Goal: Task Accomplishment & Management: Manage account settings

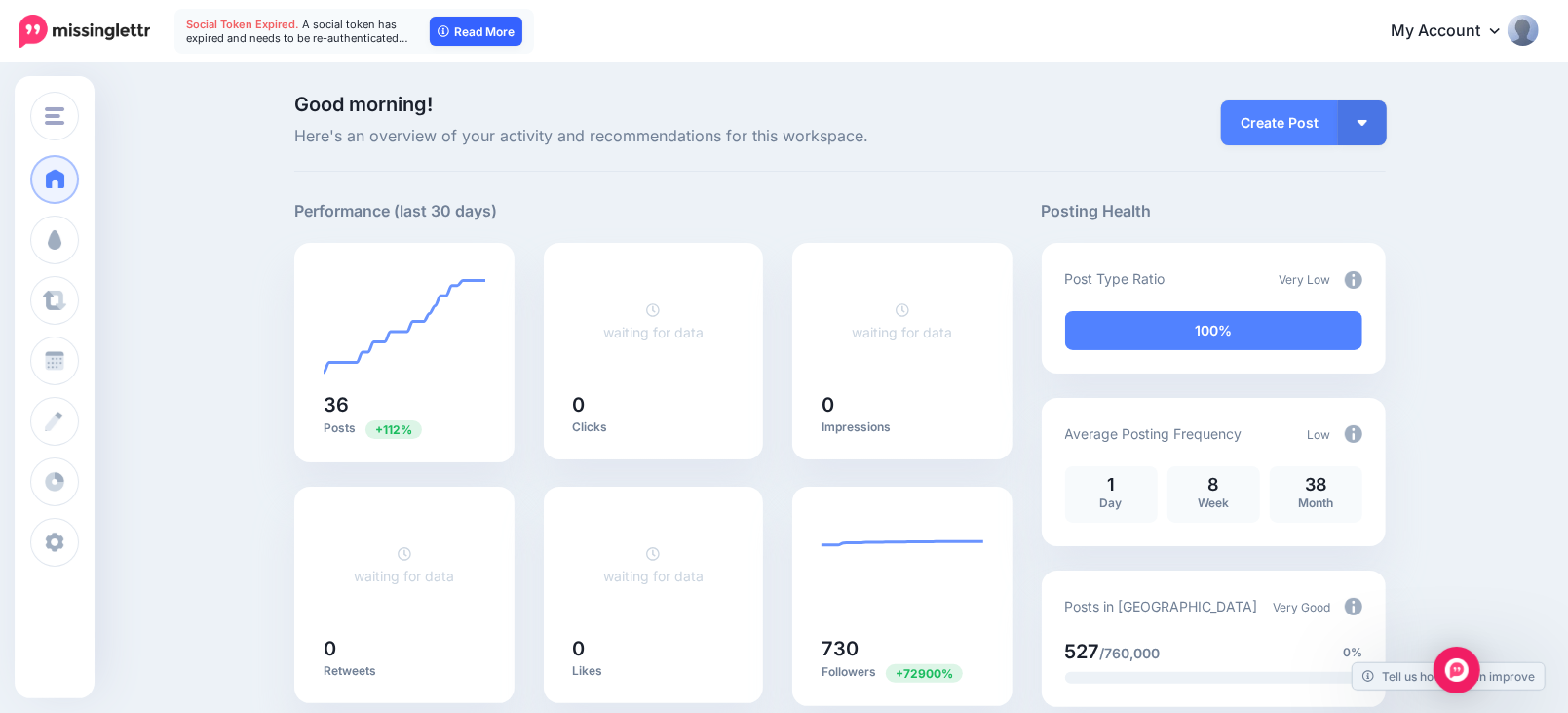
click at [462, 29] on link "Read More" at bounding box center [476, 31] width 92 height 29
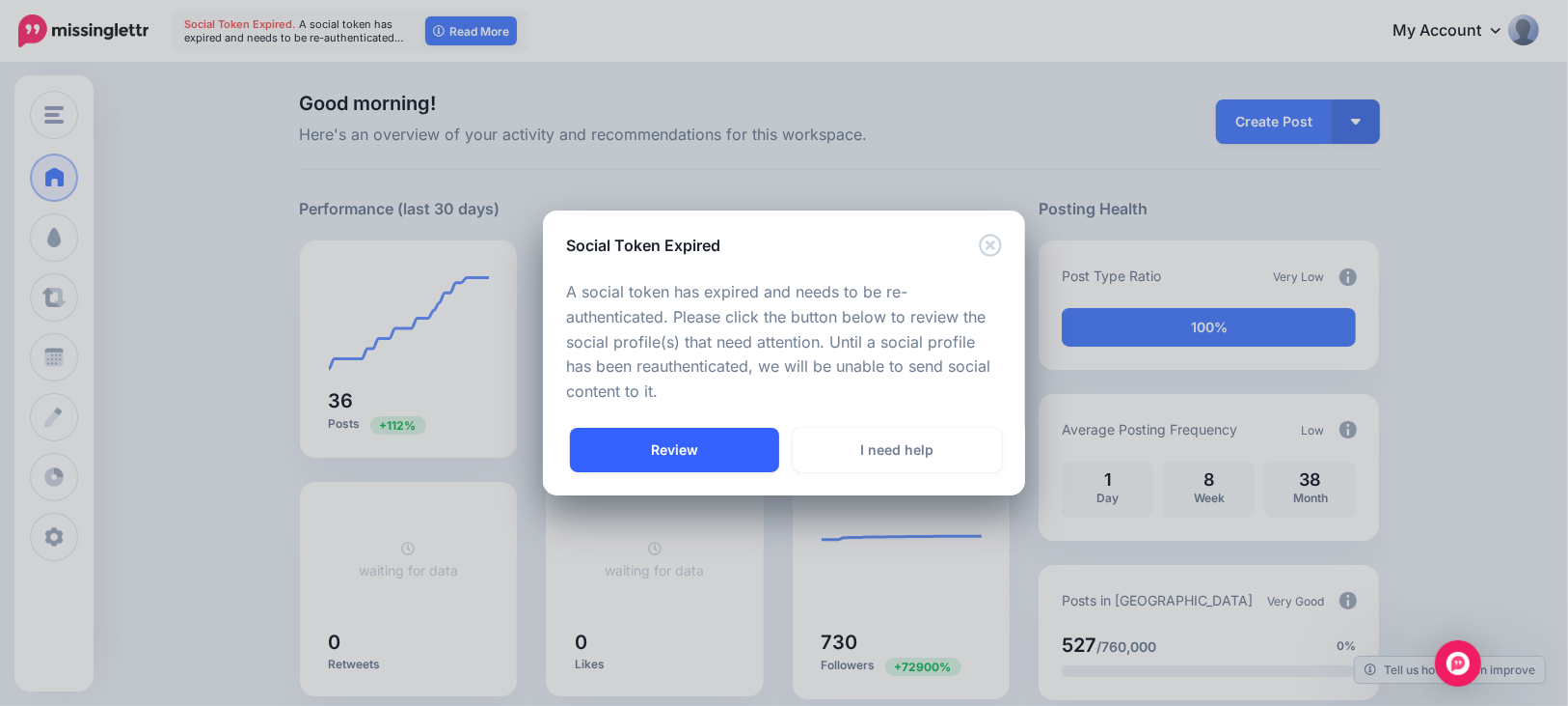
click at [742, 457] on link "Review" at bounding box center [674, 449] width 209 height 44
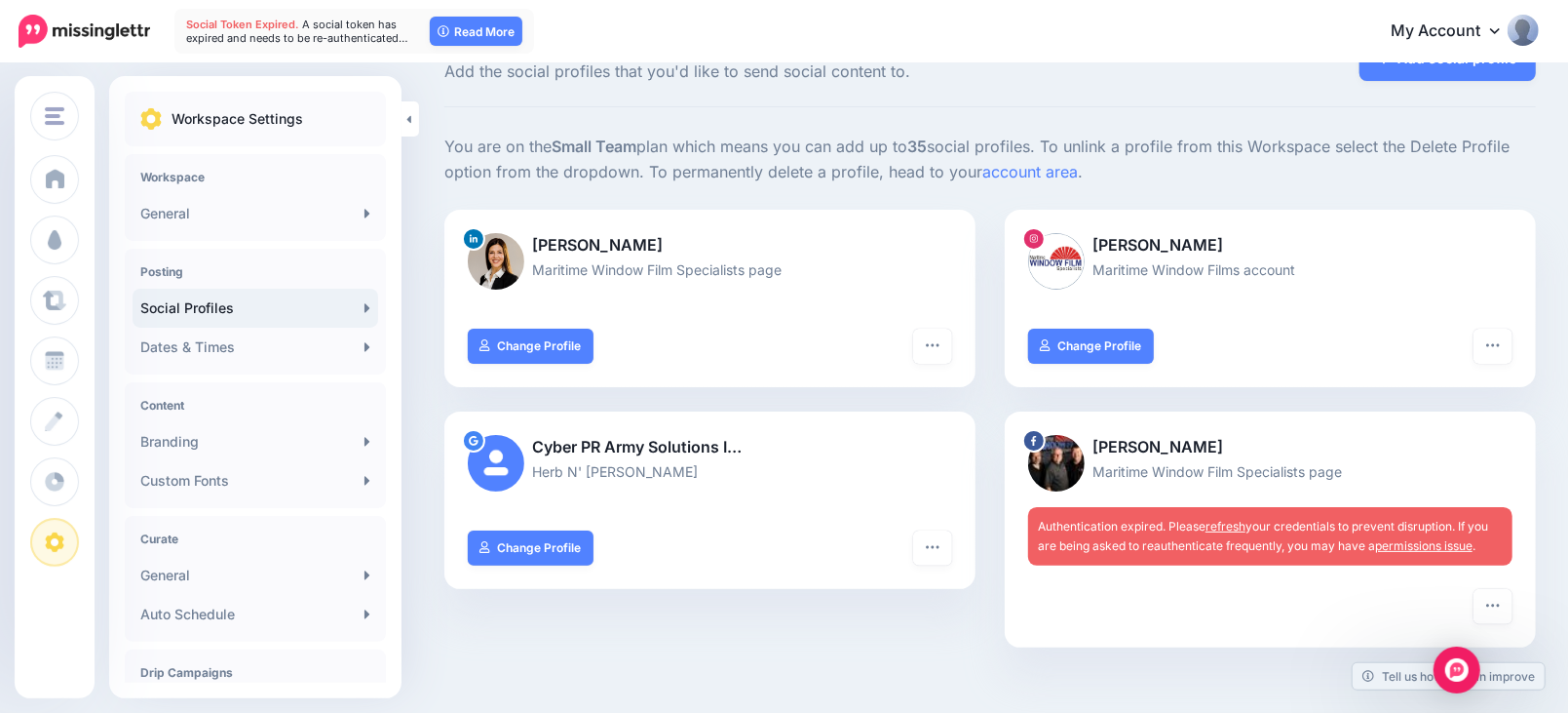
scroll to position [107, 0]
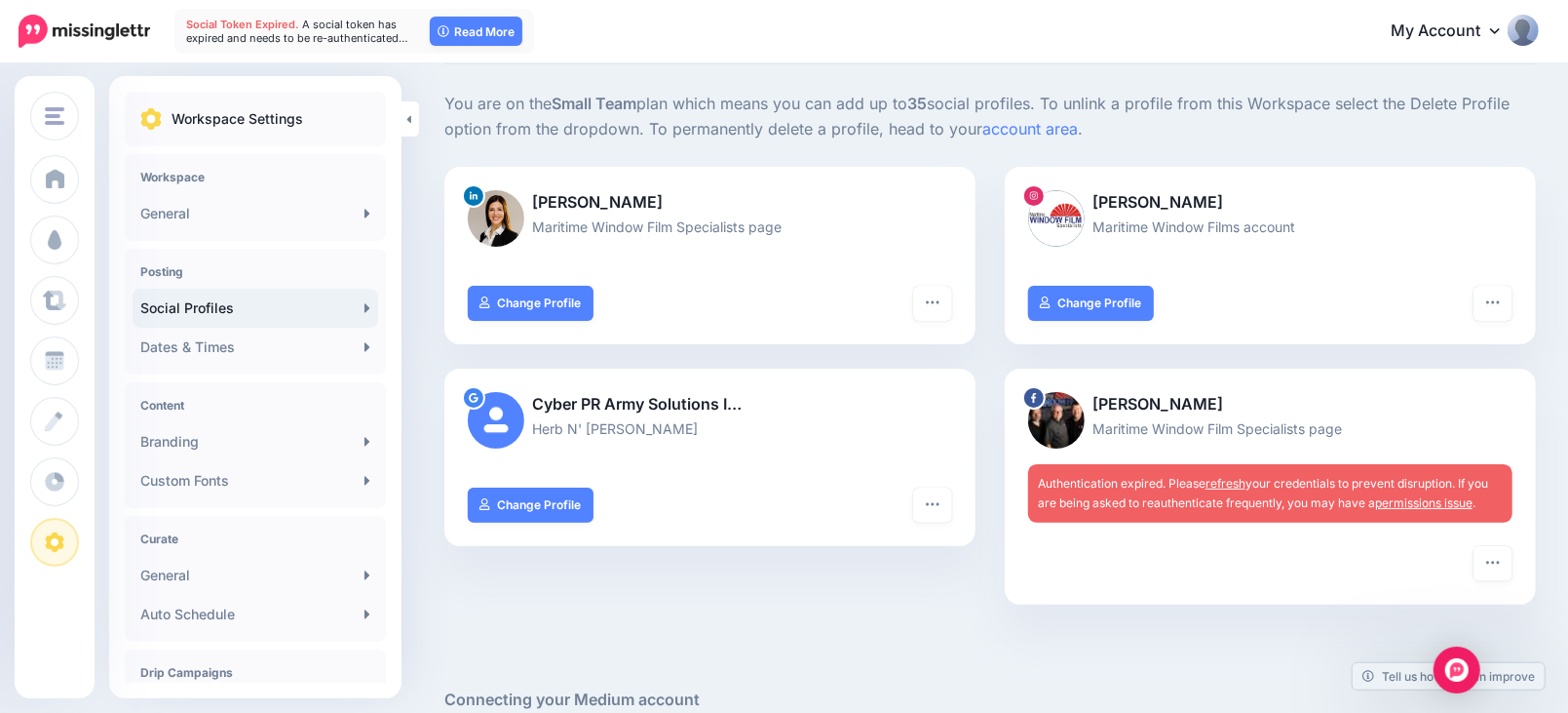
click at [1240, 481] on link "refresh" at bounding box center [1225, 483] width 40 height 15
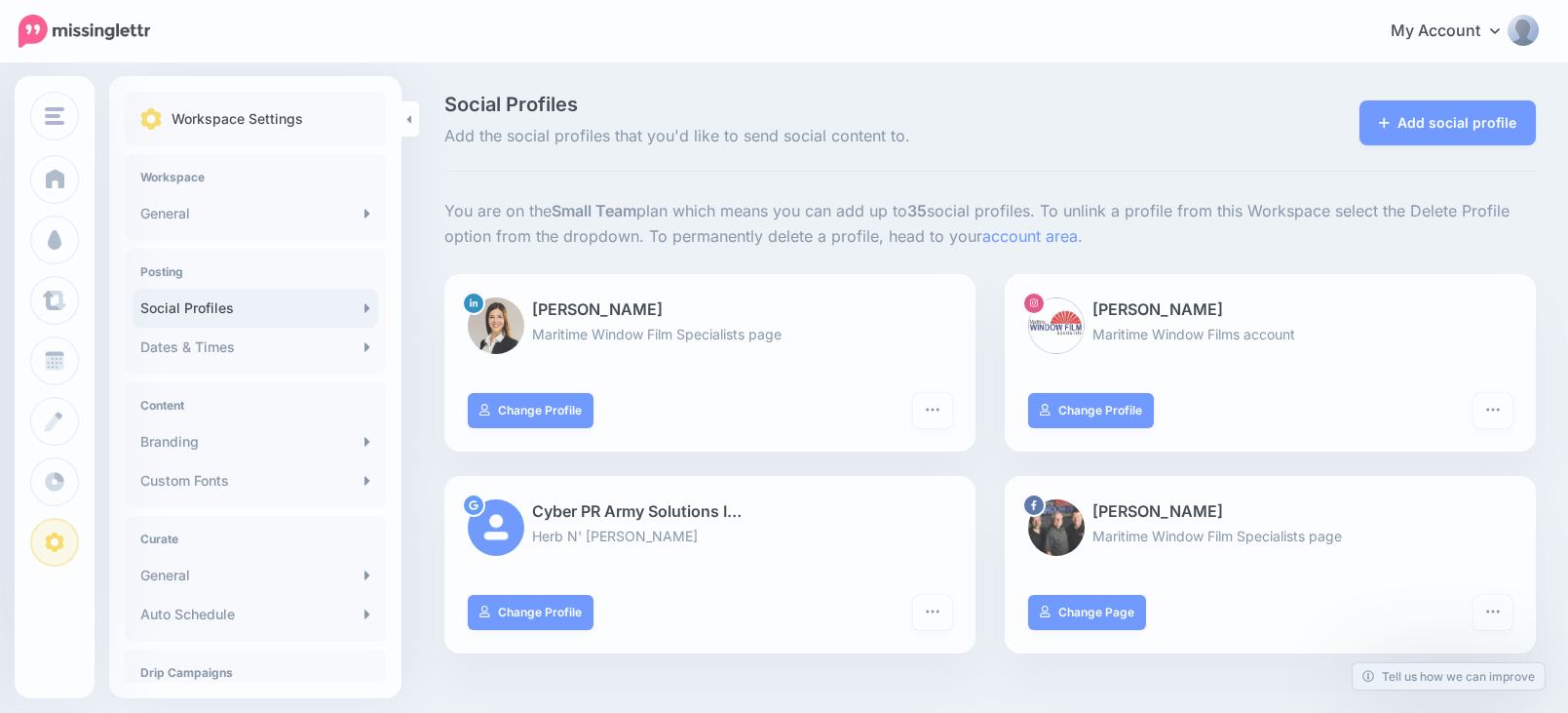
scroll to position [109, 0]
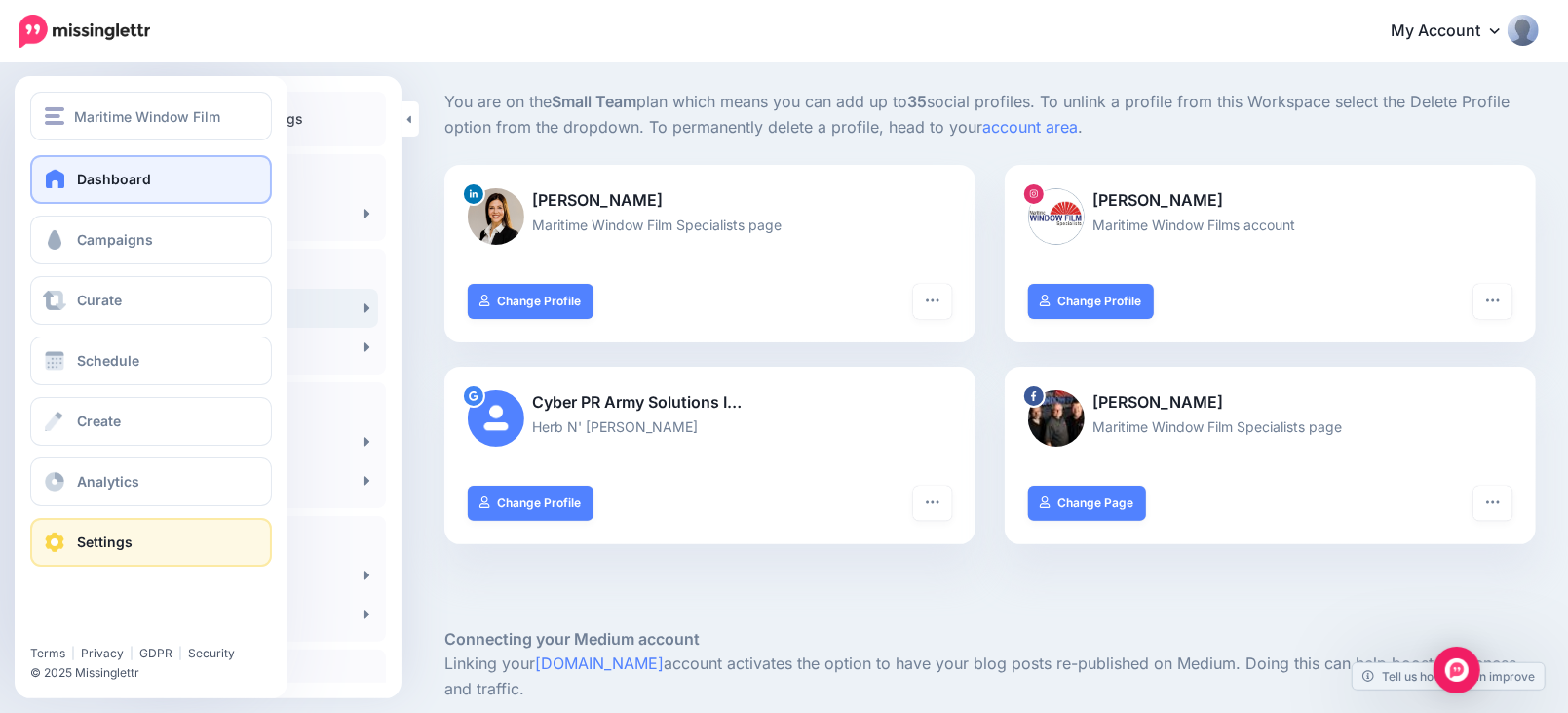
click at [93, 178] on span "Dashboard" at bounding box center [114, 178] width 74 height 17
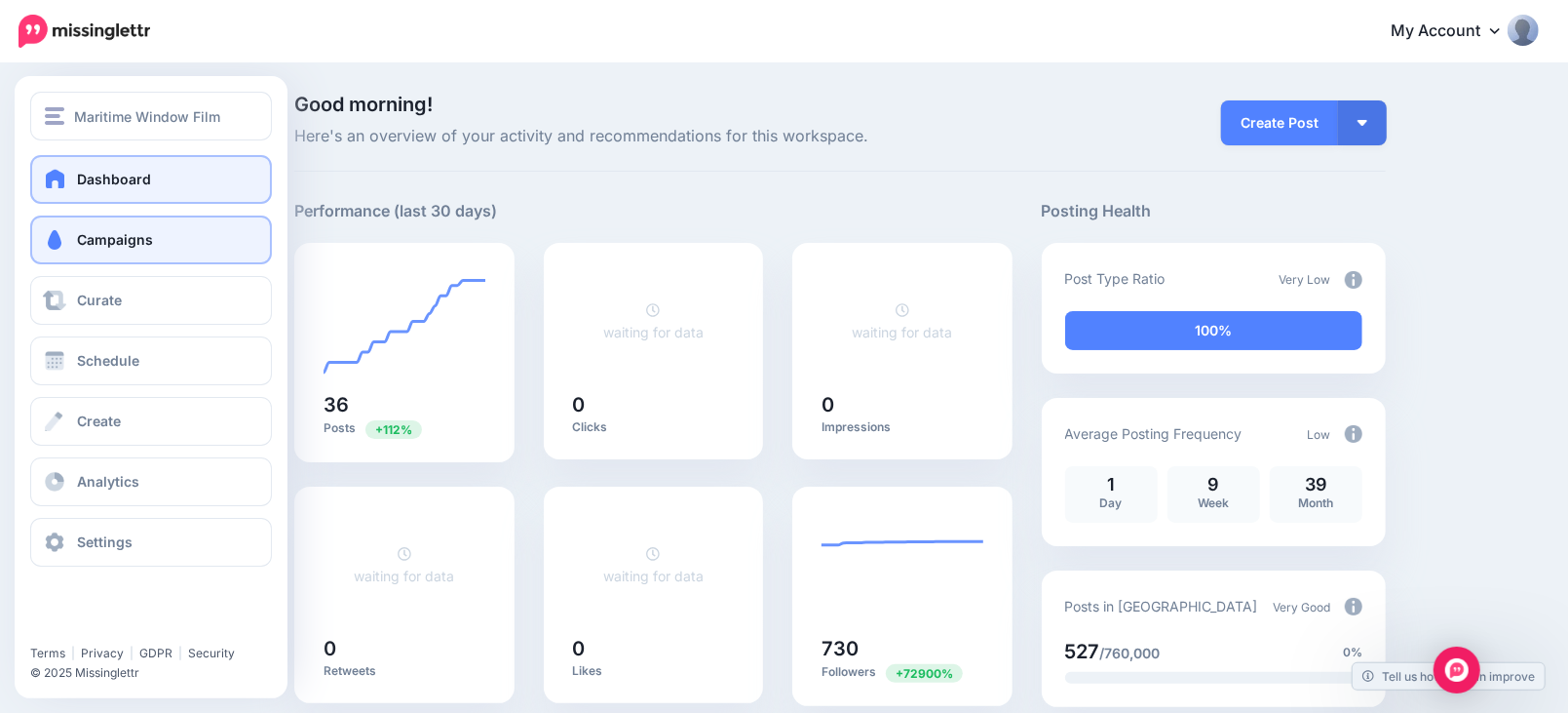
click at [118, 237] on span "Campaigns" at bounding box center [115, 239] width 76 height 17
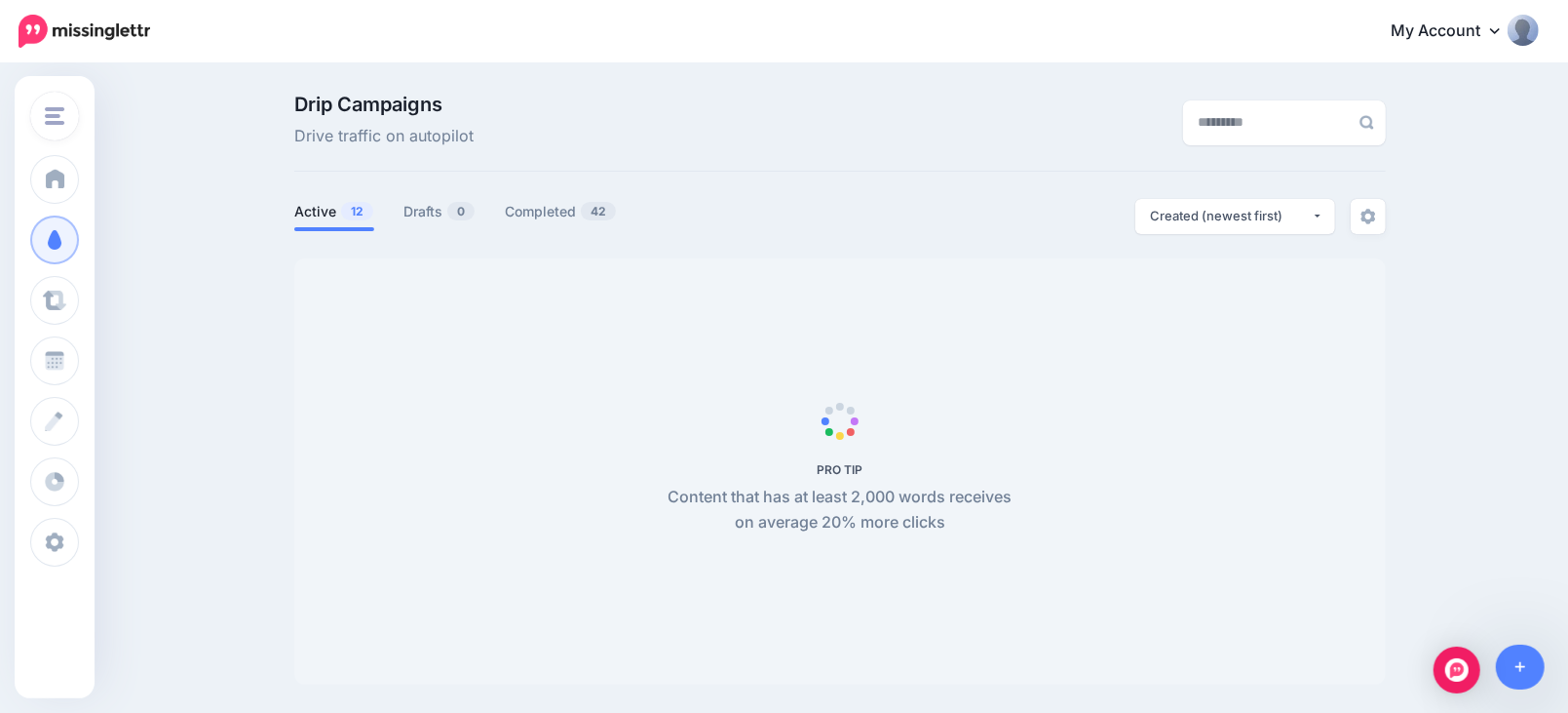
click at [84, 117] on span "Maritime Window Film" at bounding box center [147, 116] width 146 height 23
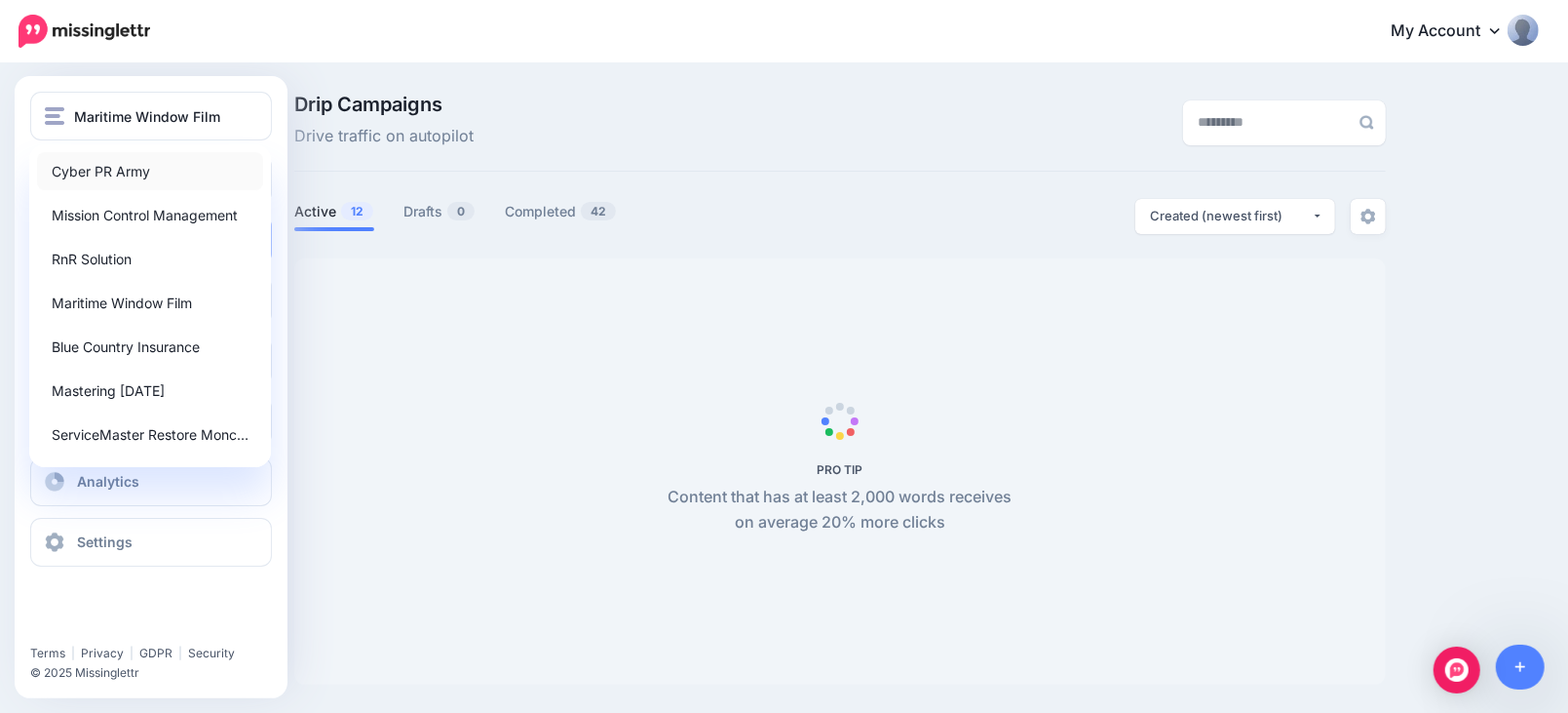
click at [108, 165] on link "Cyber PR Army" at bounding box center [150, 171] width 226 height 38
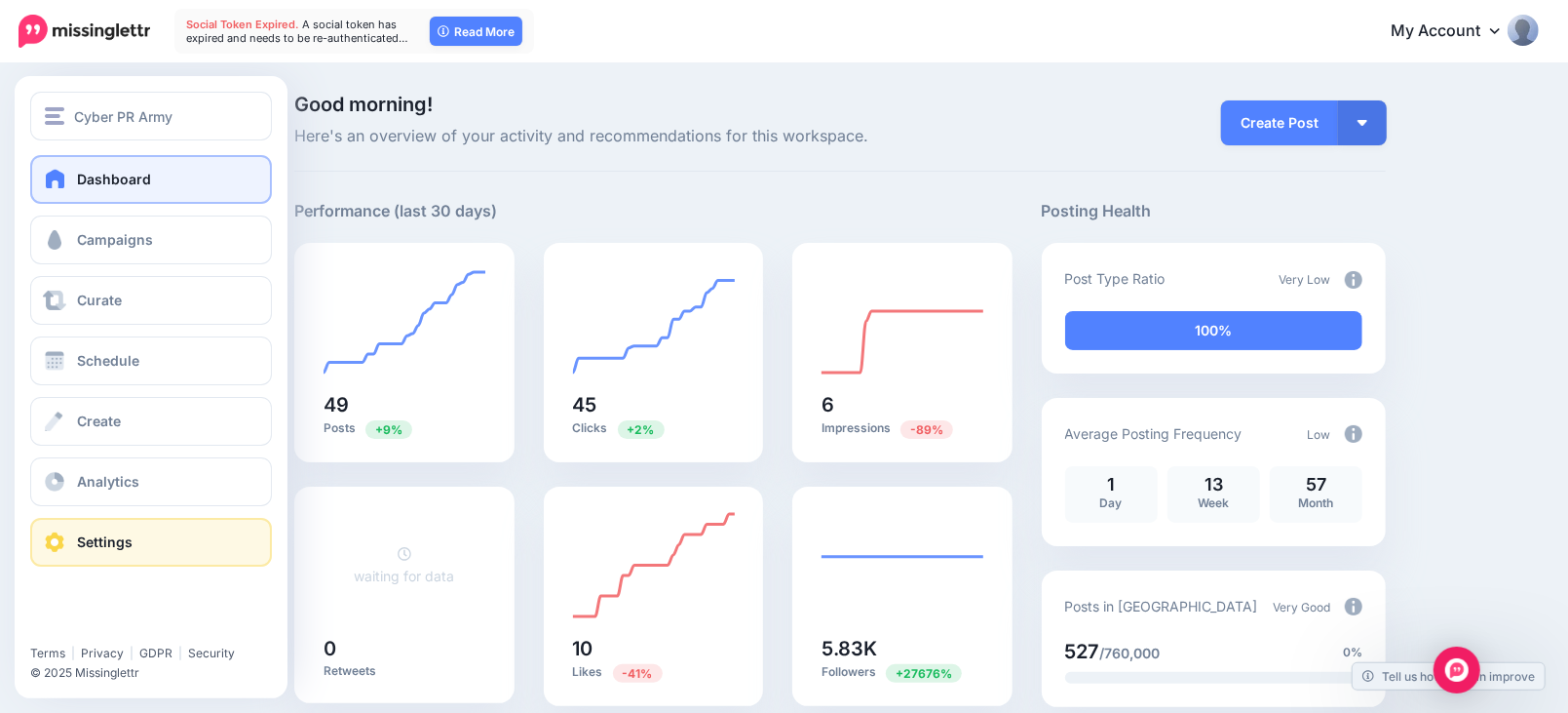
click at [161, 534] on link "Settings" at bounding box center [151, 541] width 242 height 49
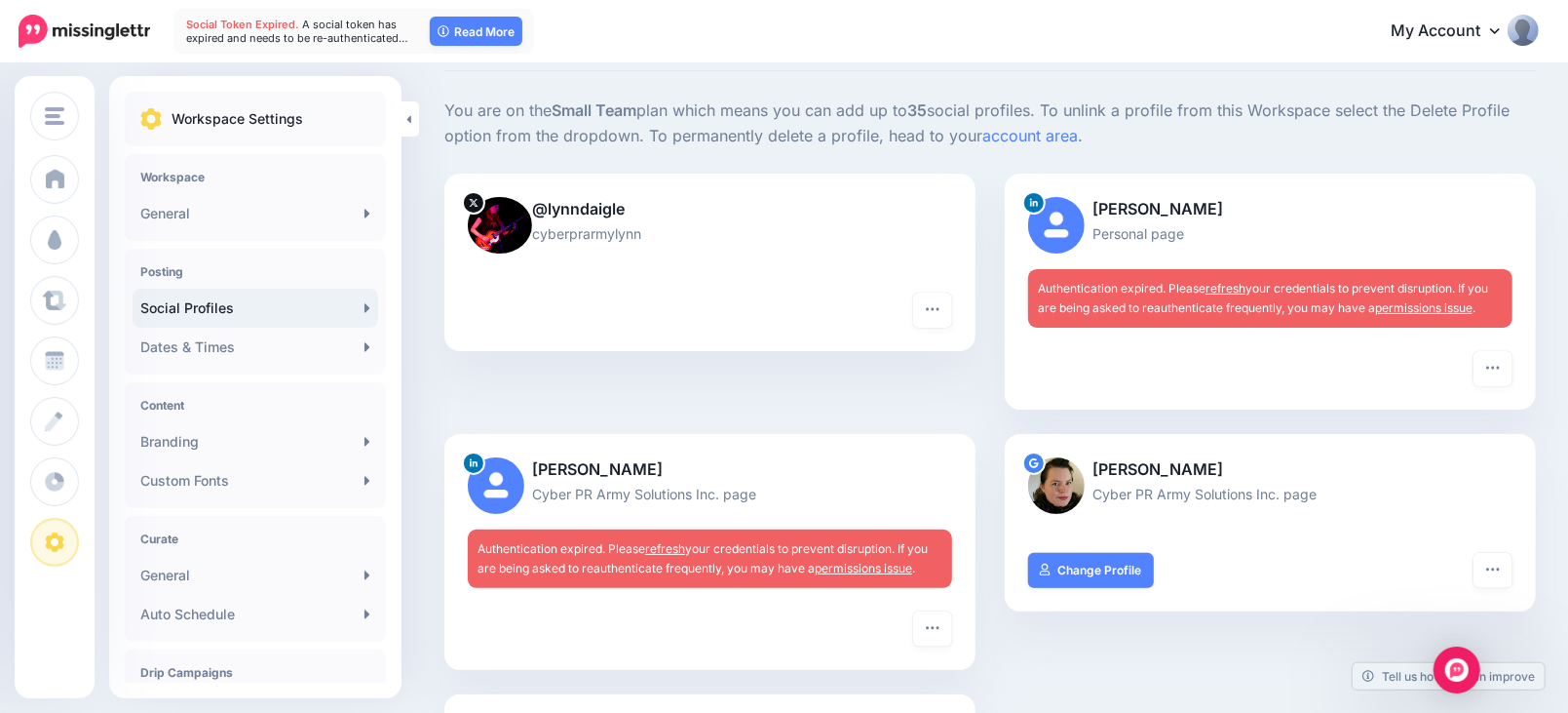
scroll to position [107, 0]
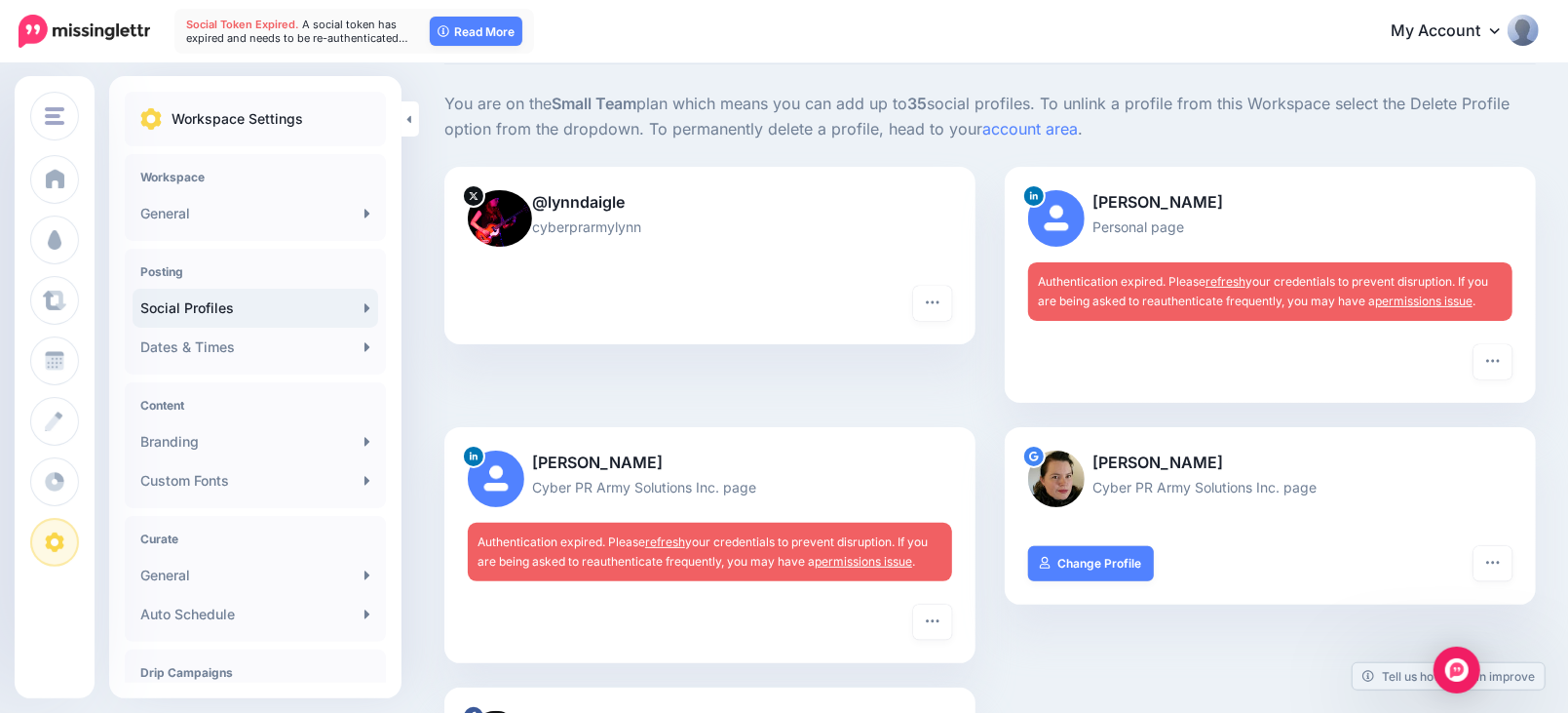
click at [1241, 276] on link "refresh" at bounding box center [1225, 281] width 40 height 15
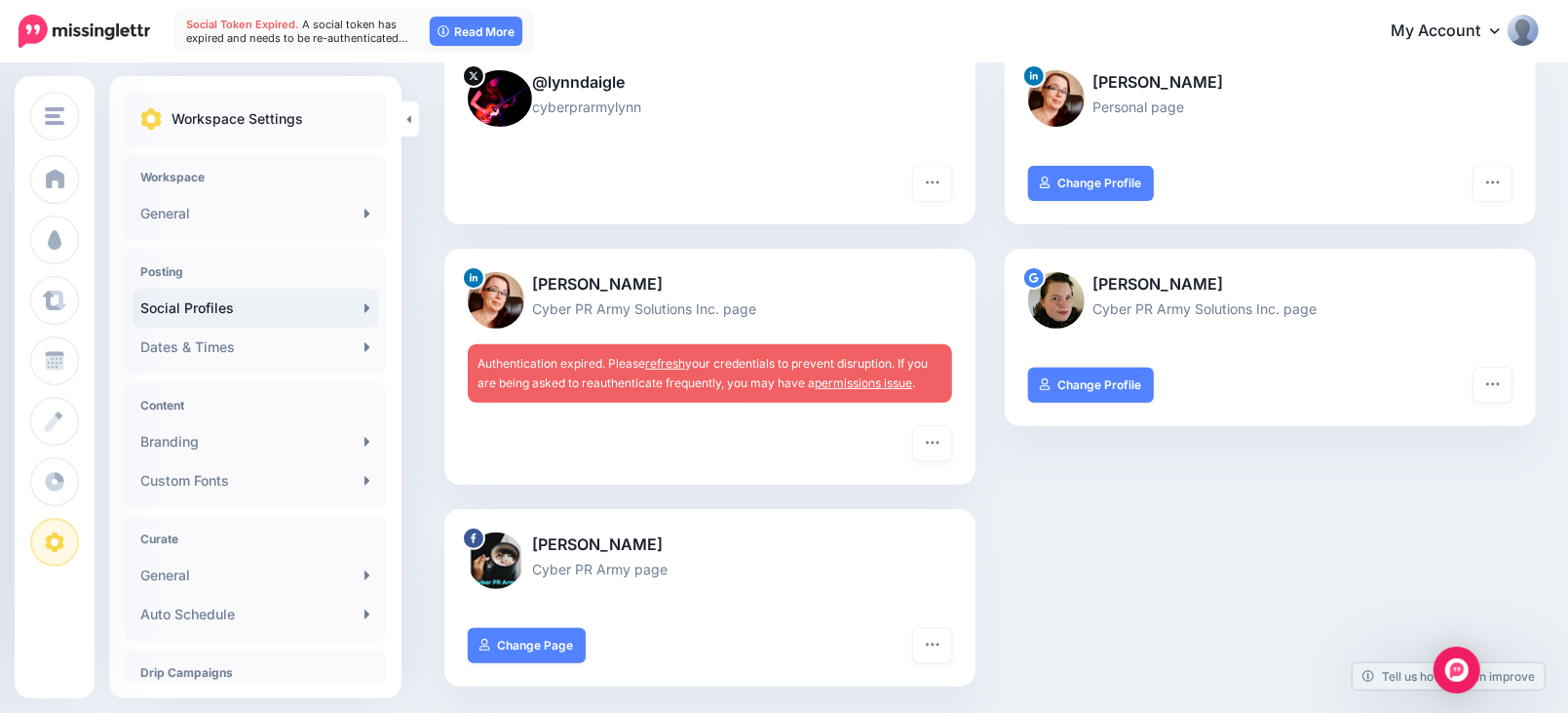
scroll to position [324, 0]
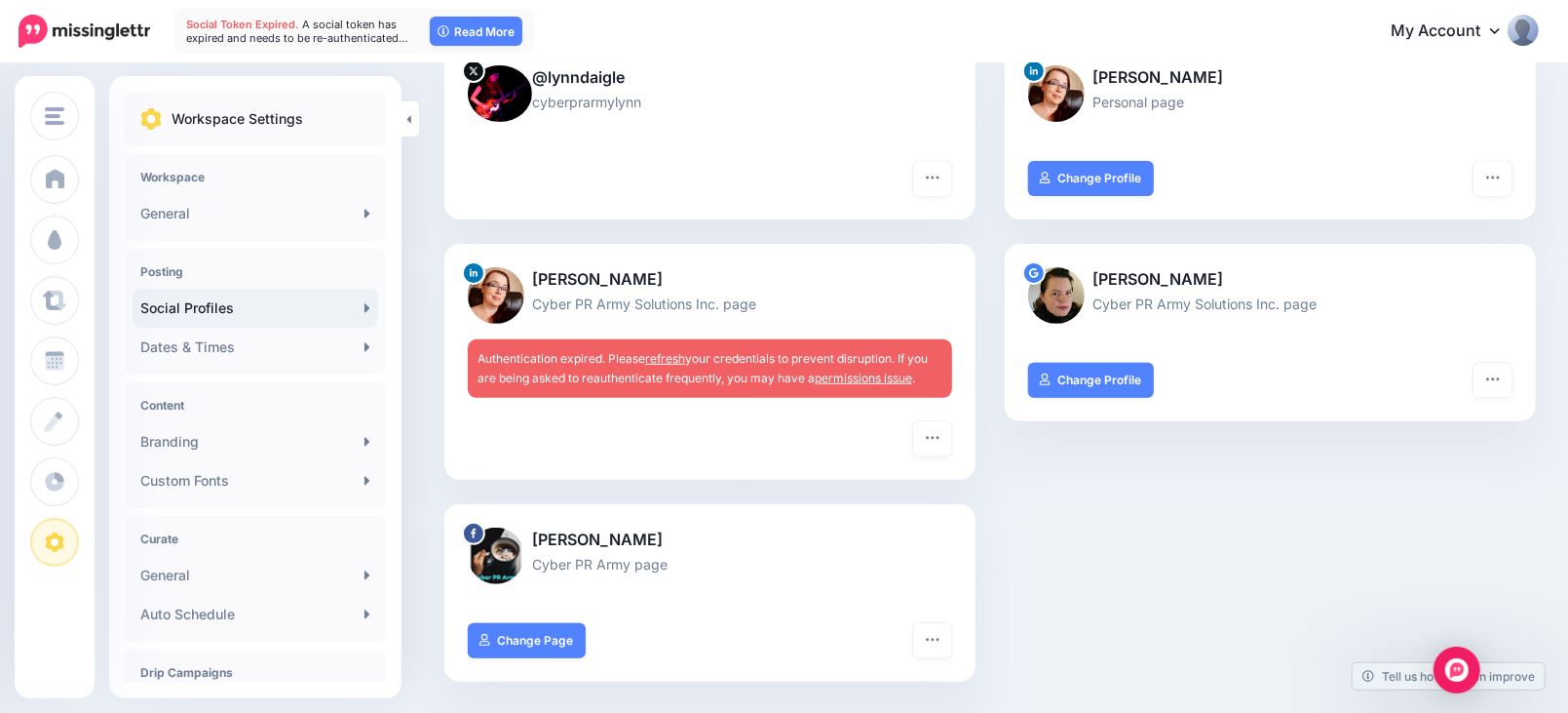
click at [682, 351] on link "refresh" at bounding box center [665, 358] width 40 height 15
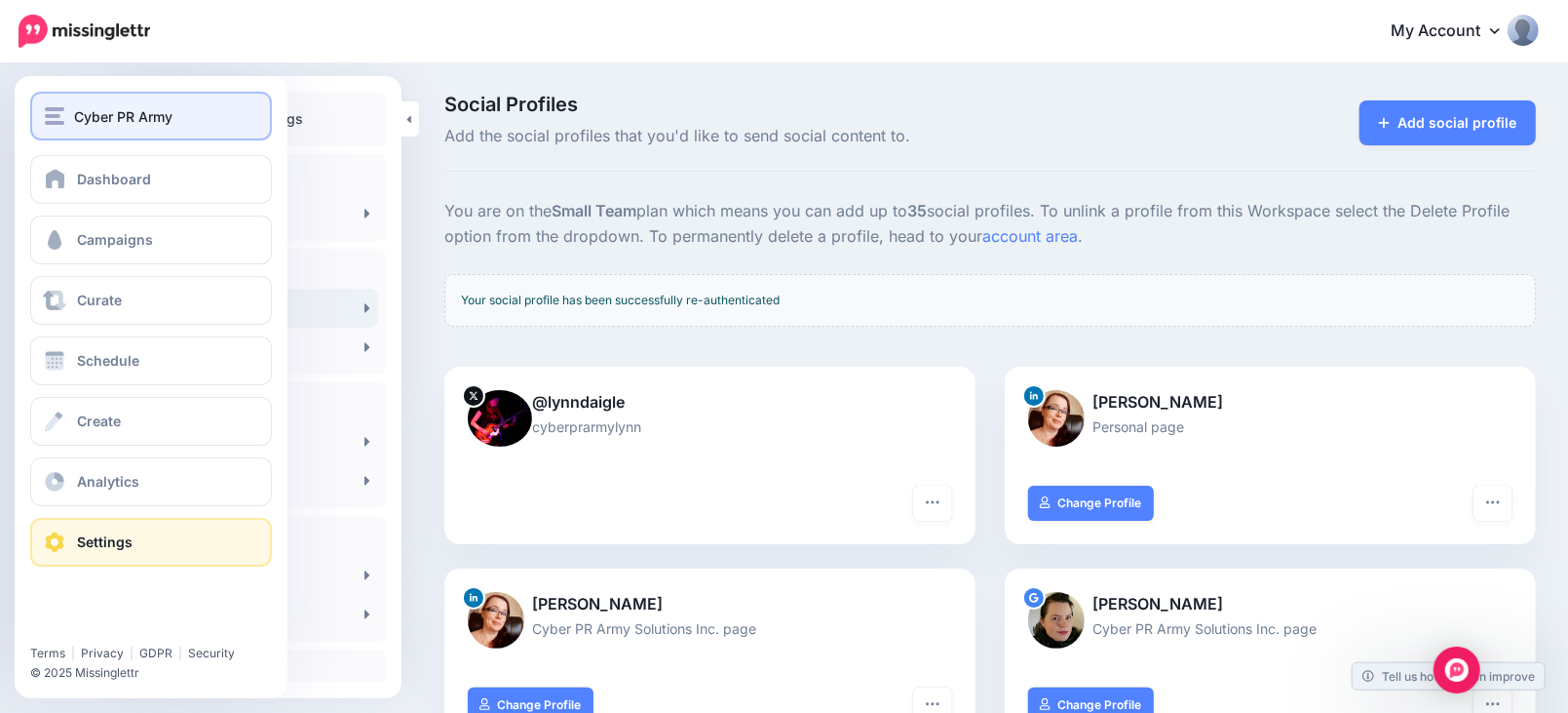
click at [52, 105] on div "Cyber PR Army" at bounding box center [151, 116] width 212 height 23
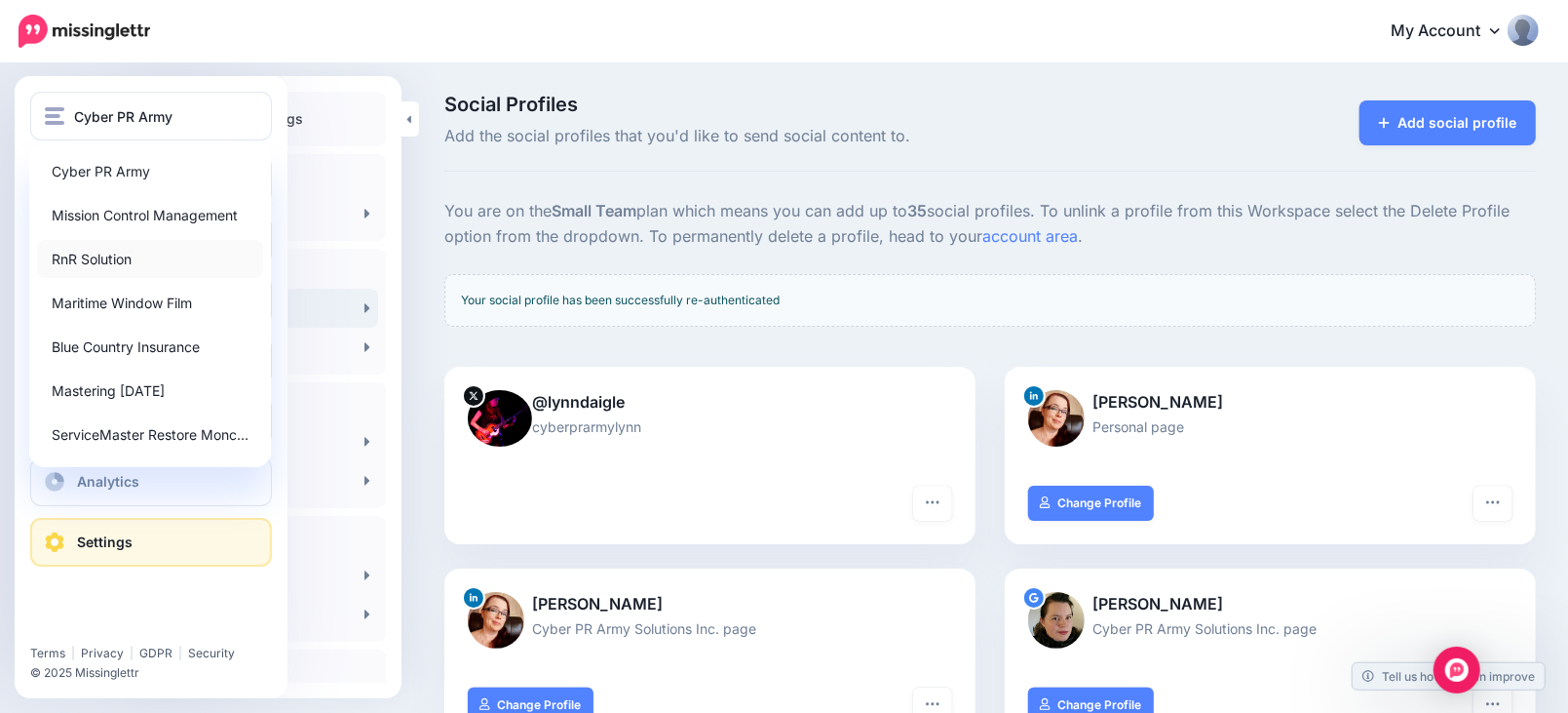
click at [82, 259] on link "RnR Solution" at bounding box center [150, 259] width 226 height 38
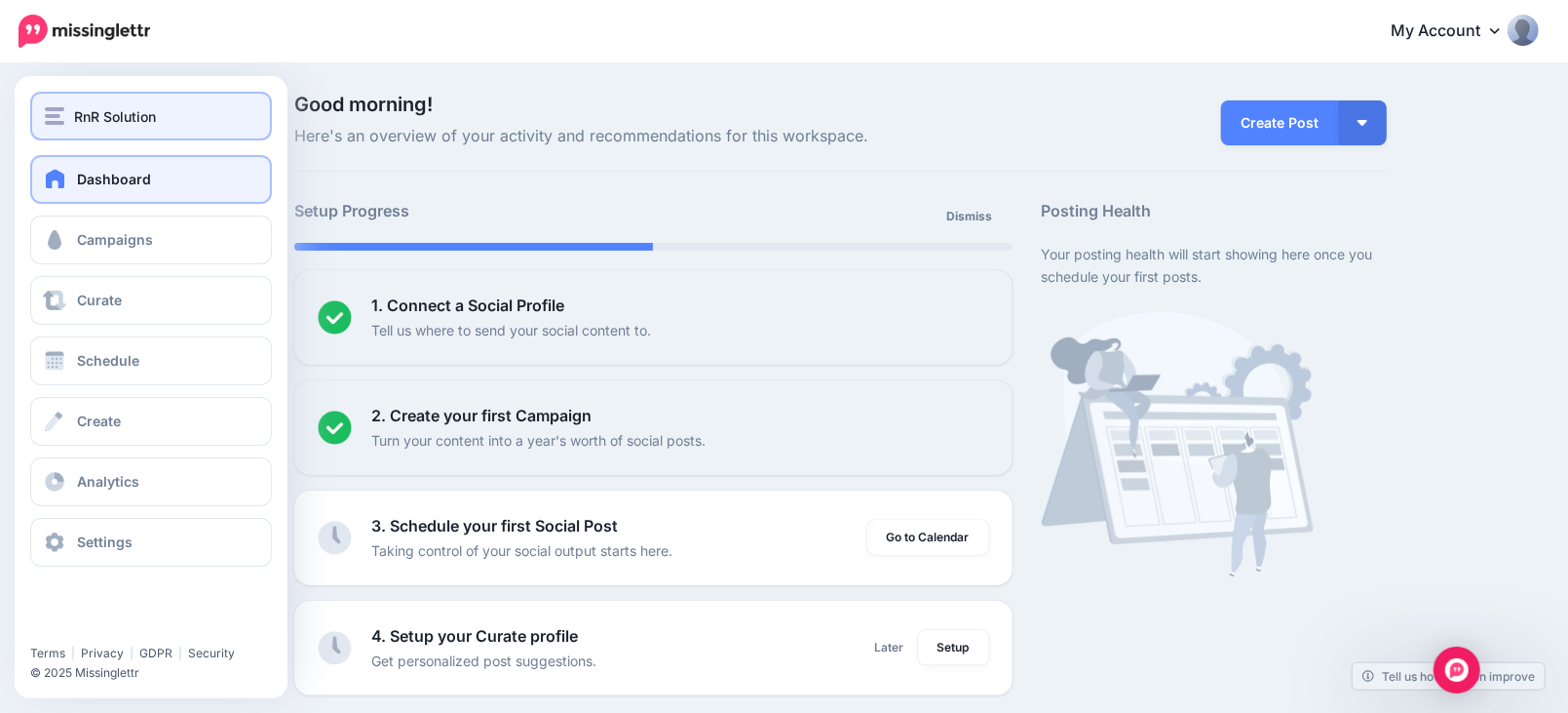
click at [74, 109] on span "RnR Solution" at bounding box center [115, 116] width 82 height 23
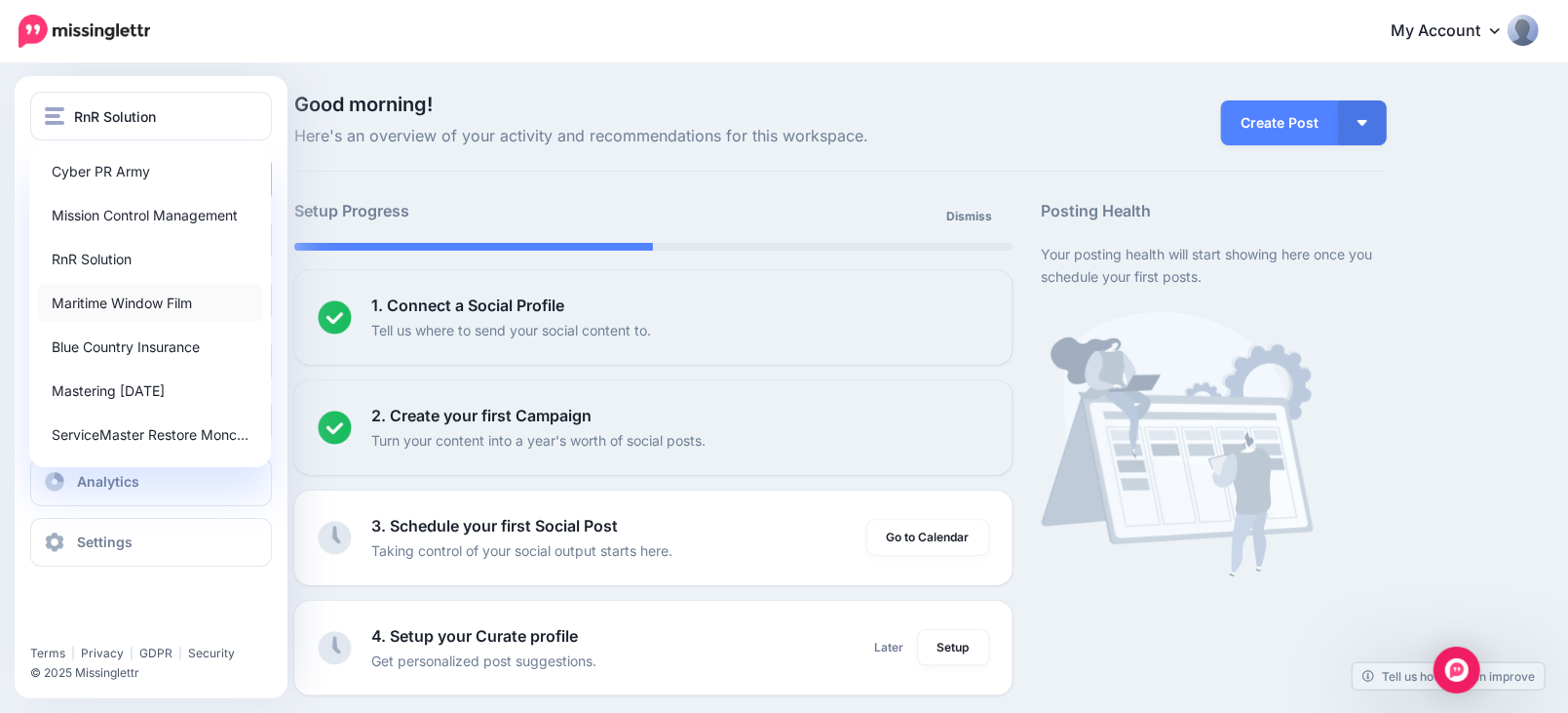
click at [145, 307] on link "Maritime Window Film" at bounding box center [150, 302] width 226 height 38
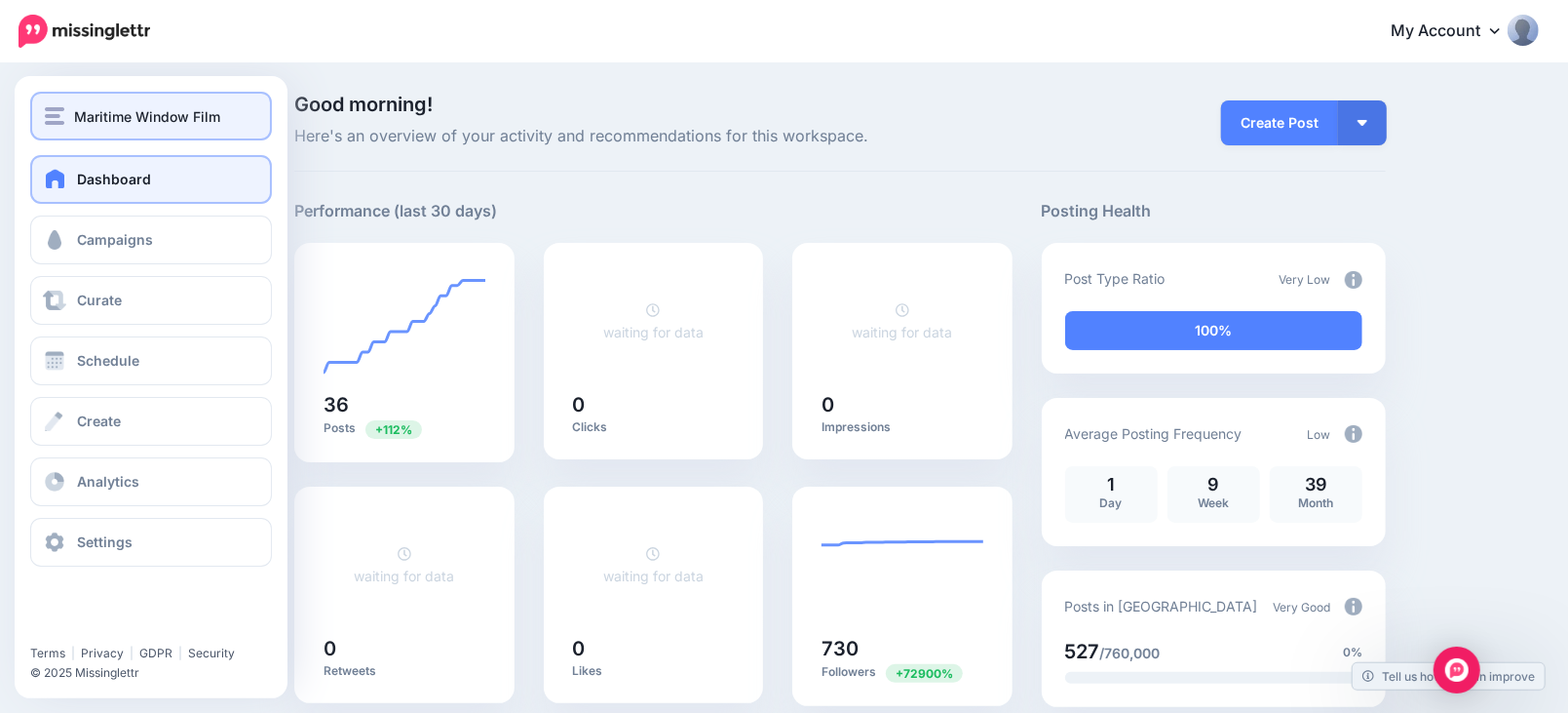
click at [65, 113] on div "Maritime Window Film" at bounding box center [151, 116] width 212 height 23
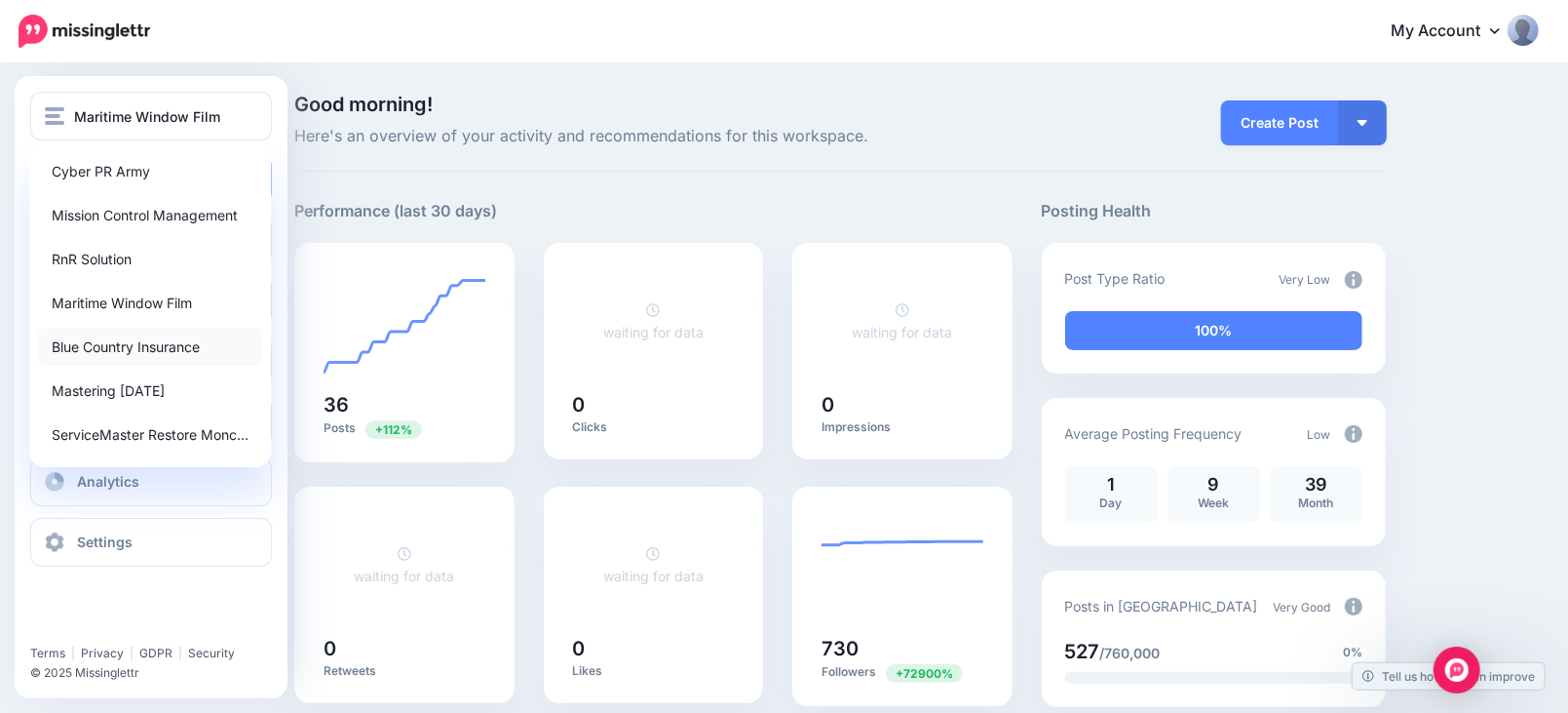
click at [166, 345] on link "Blue Country Insurance" at bounding box center [150, 346] width 226 height 38
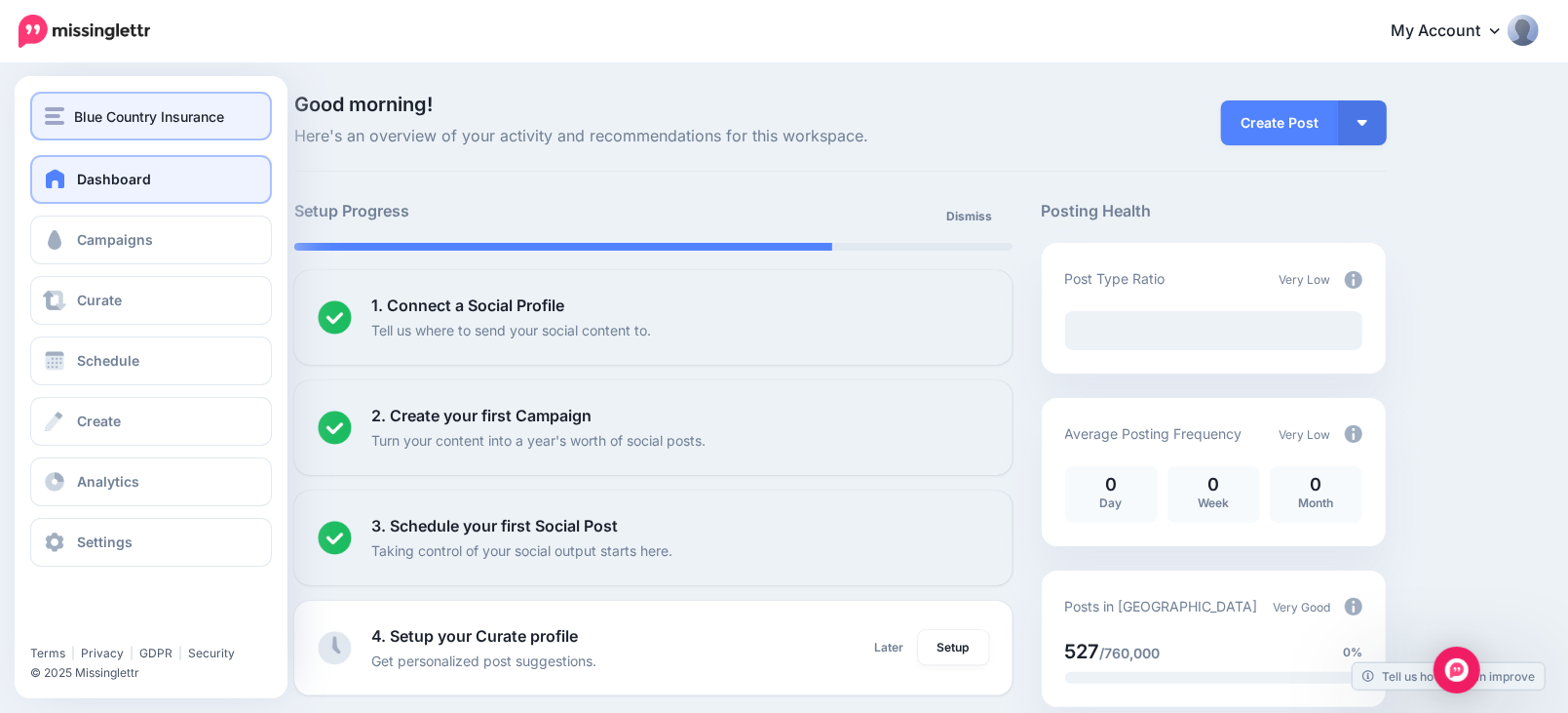
click at [66, 102] on button "Blue Country Insurance" at bounding box center [151, 115] width 242 height 49
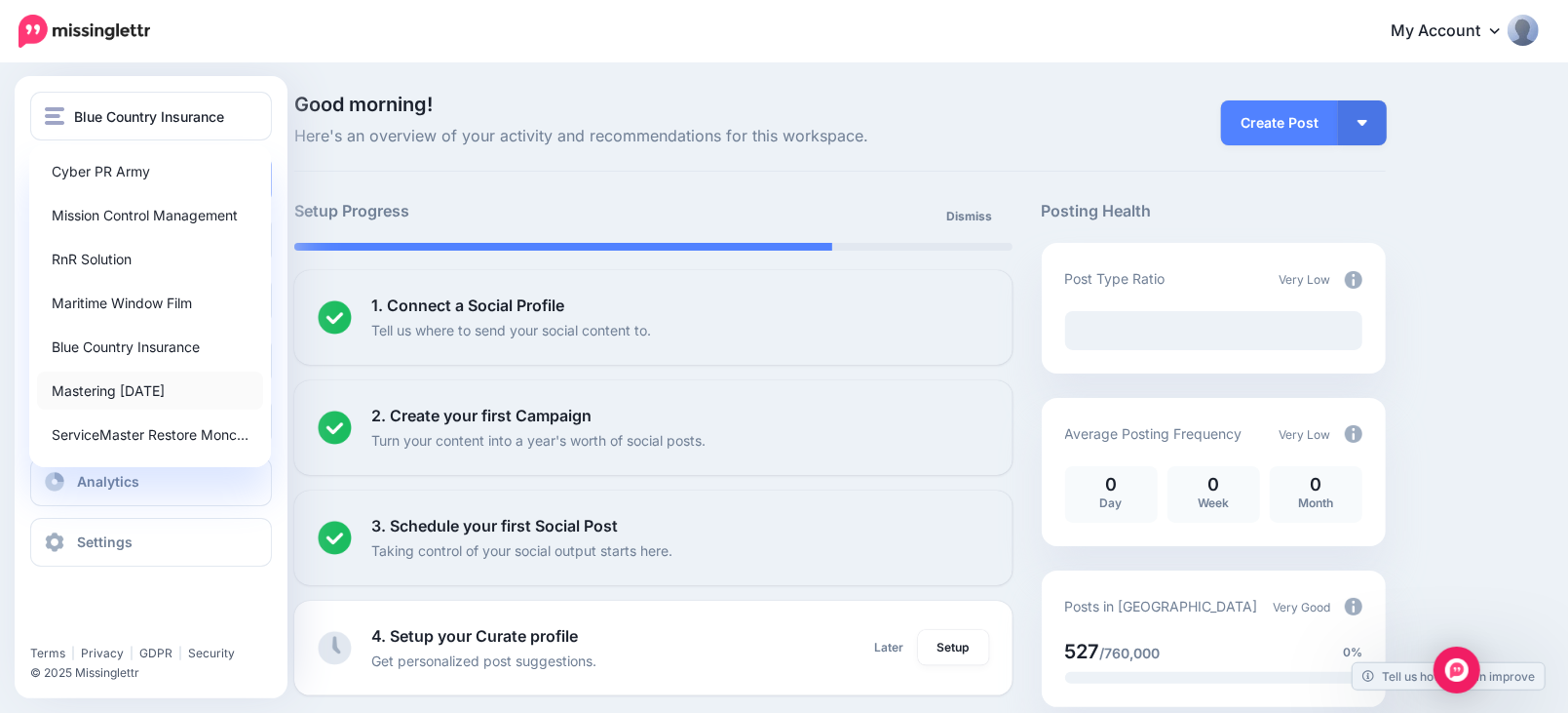
click at [165, 394] on link "Mastering [DATE]" at bounding box center [150, 391] width 226 height 38
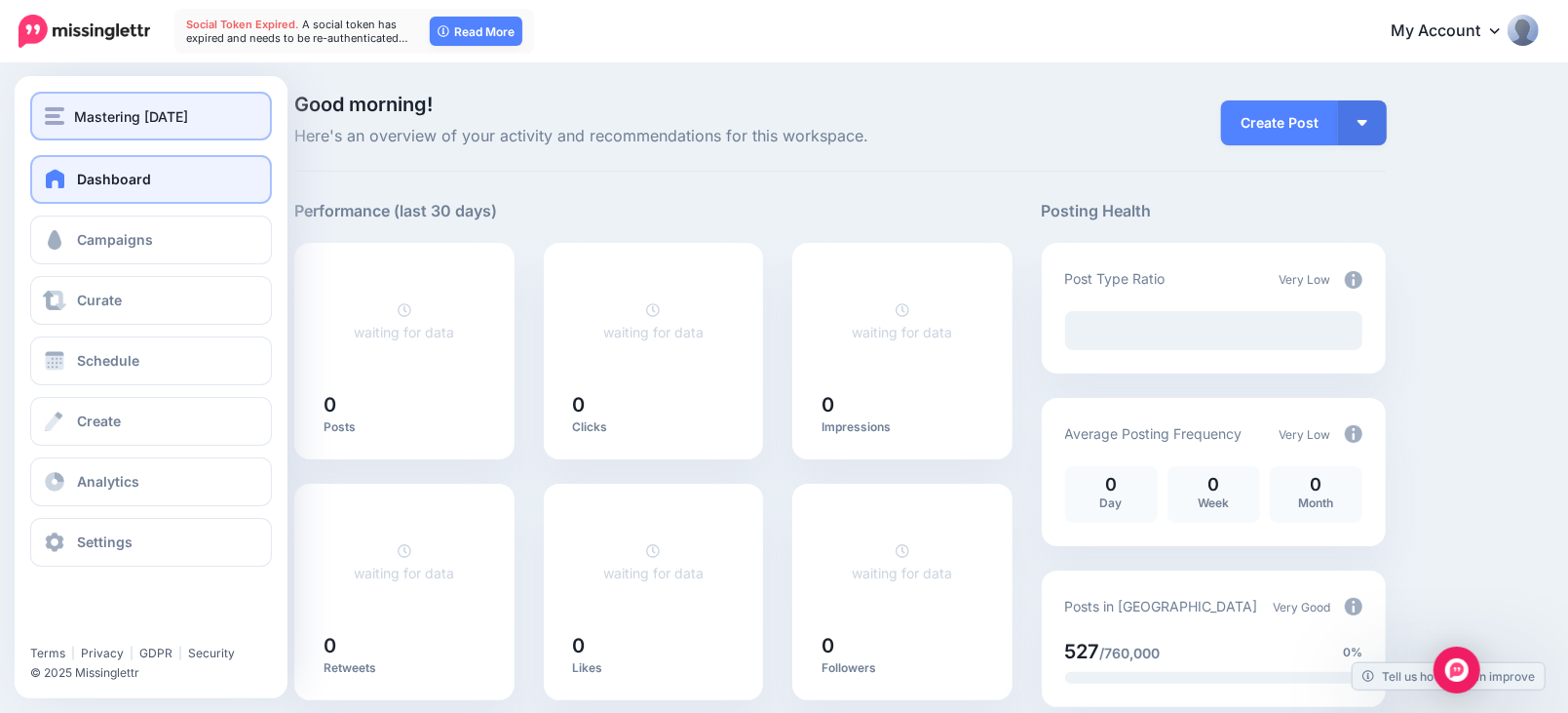
click at [75, 111] on span "Mastering [DATE]" at bounding box center [131, 116] width 114 height 23
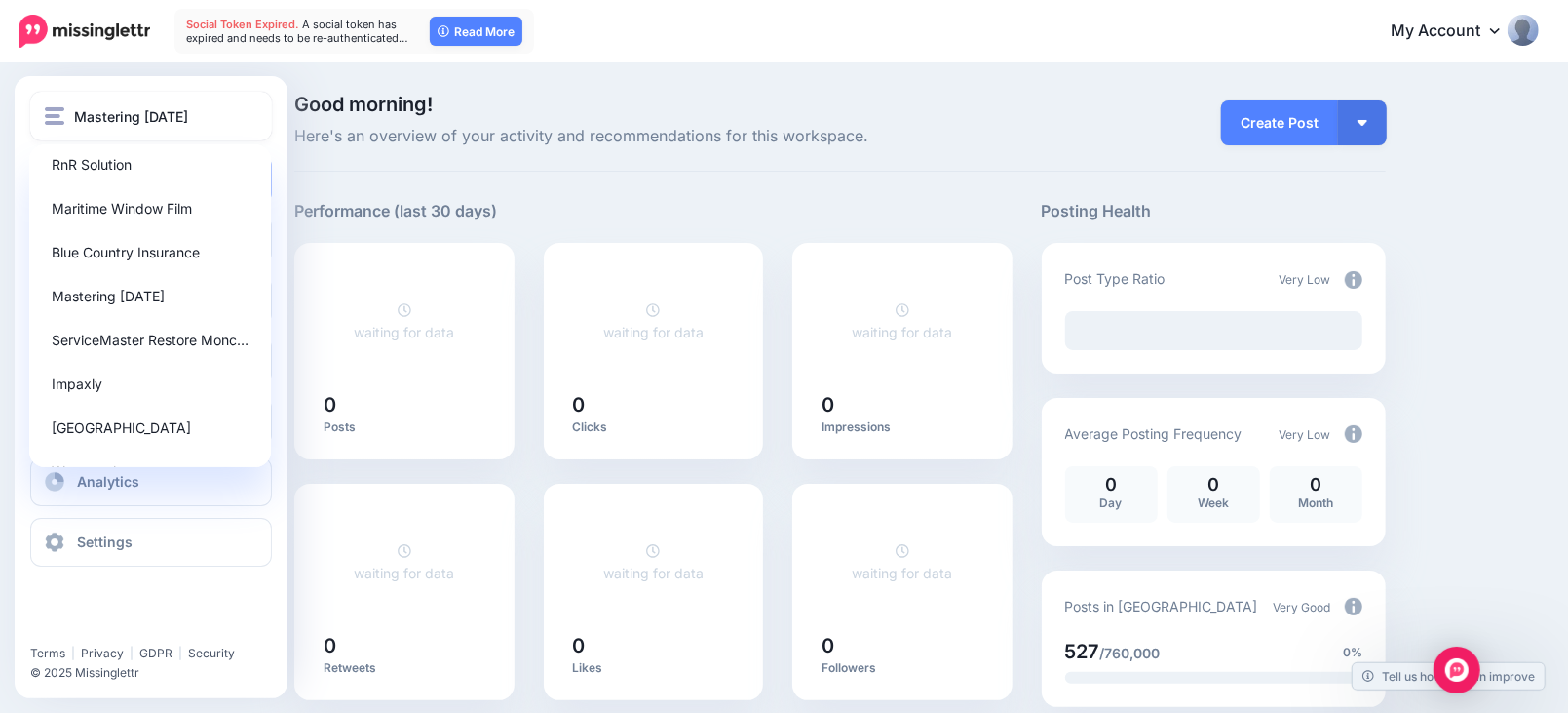
scroll to position [216, 0]
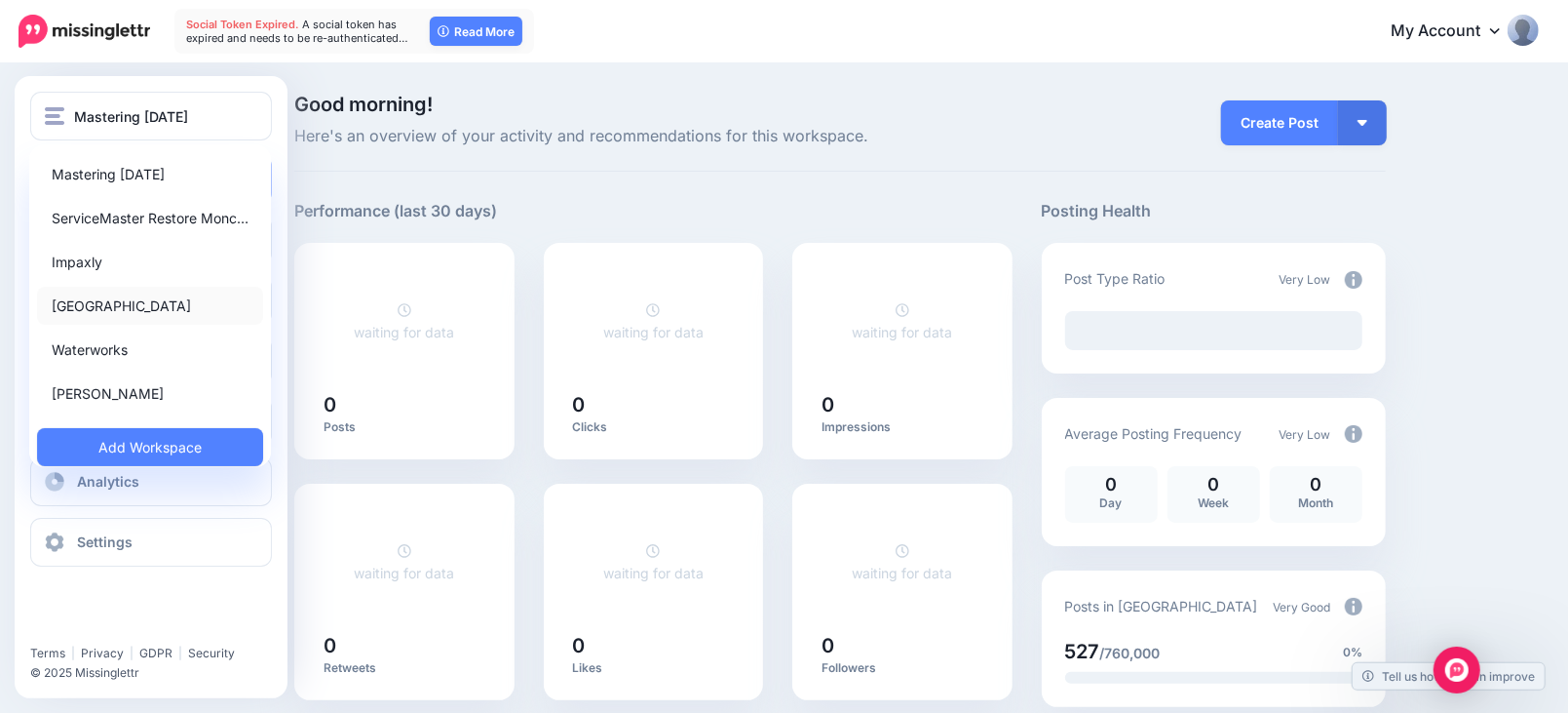
click at [114, 307] on link "[GEOGRAPHIC_DATA]" at bounding box center [150, 305] width 226 height 38
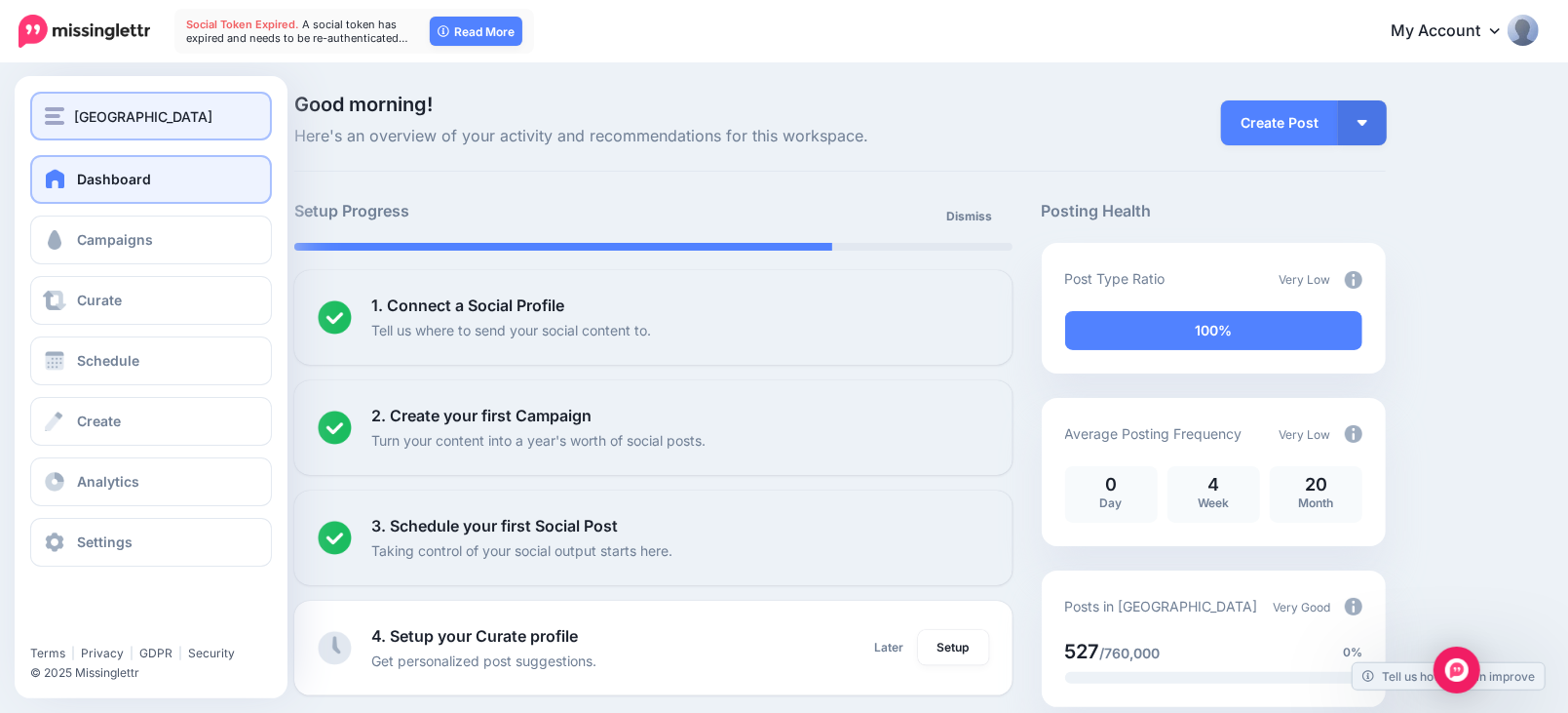
click at [59, 113] on img "button" at bounding box center [55, 116] width 20 height 18
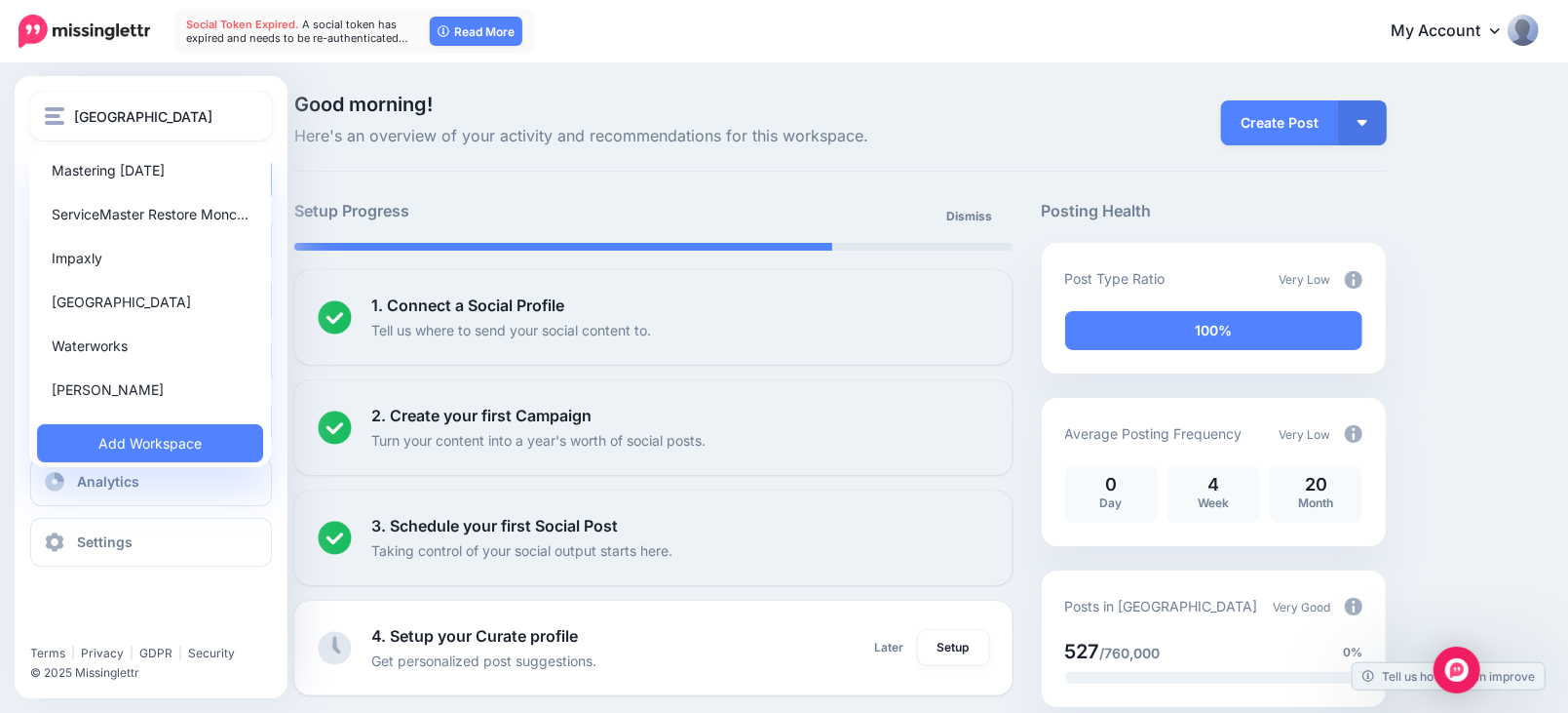
scroll to position [222, 0]
click at [112, 350] on link "Waterworks" at bounding box center [150, 343] width 226 height 38
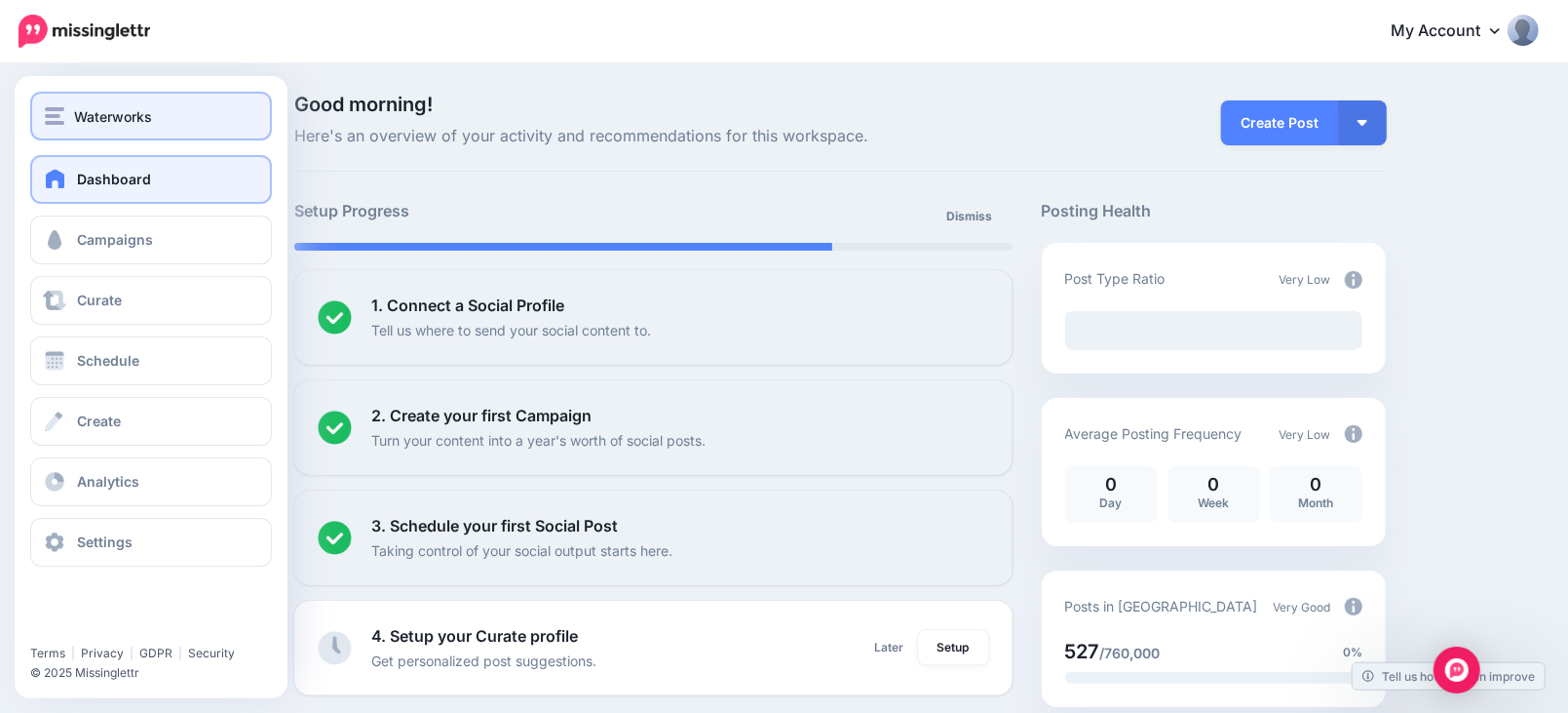
click at [75, 113] on span "Waterworks" at bounding box center [113, 116] width 78 height 23
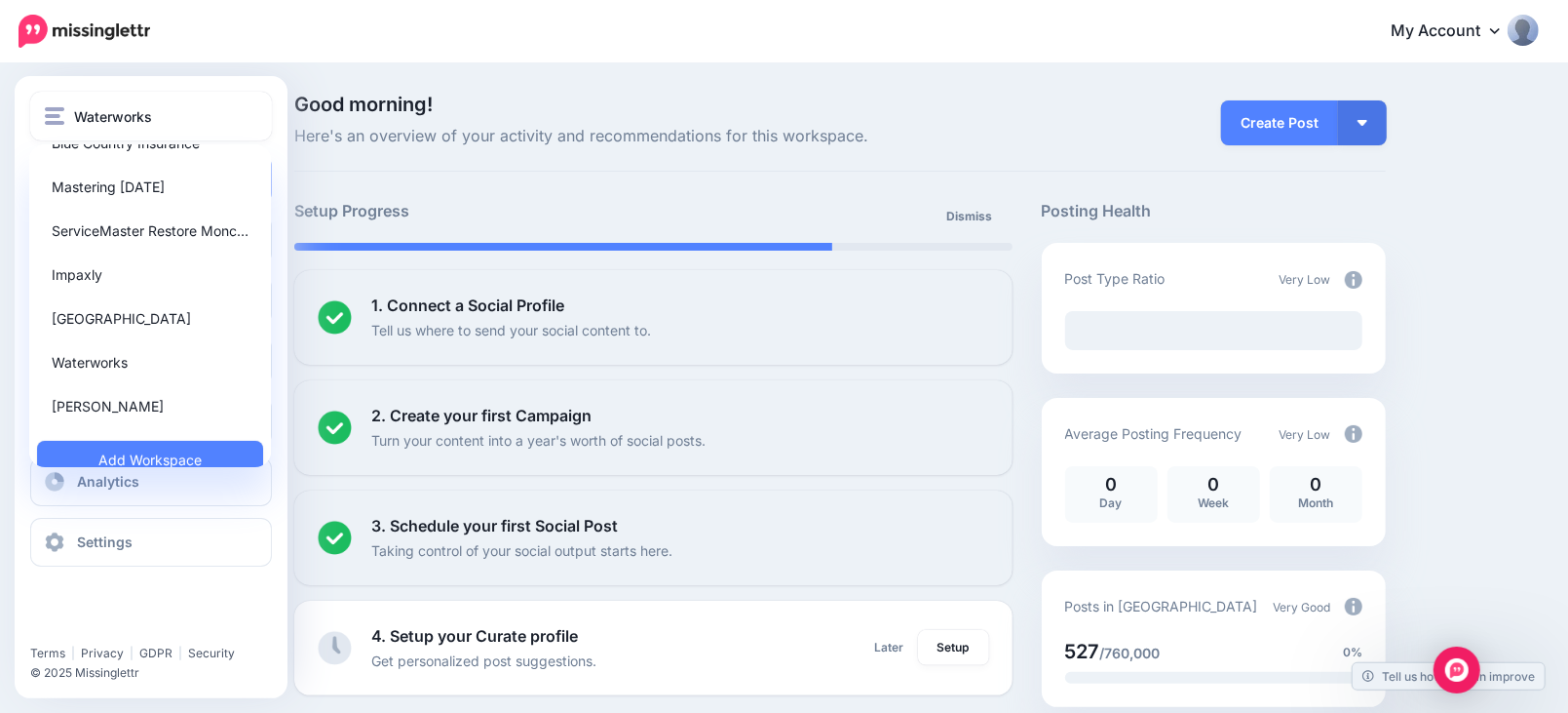
scroll to position [222, 0]
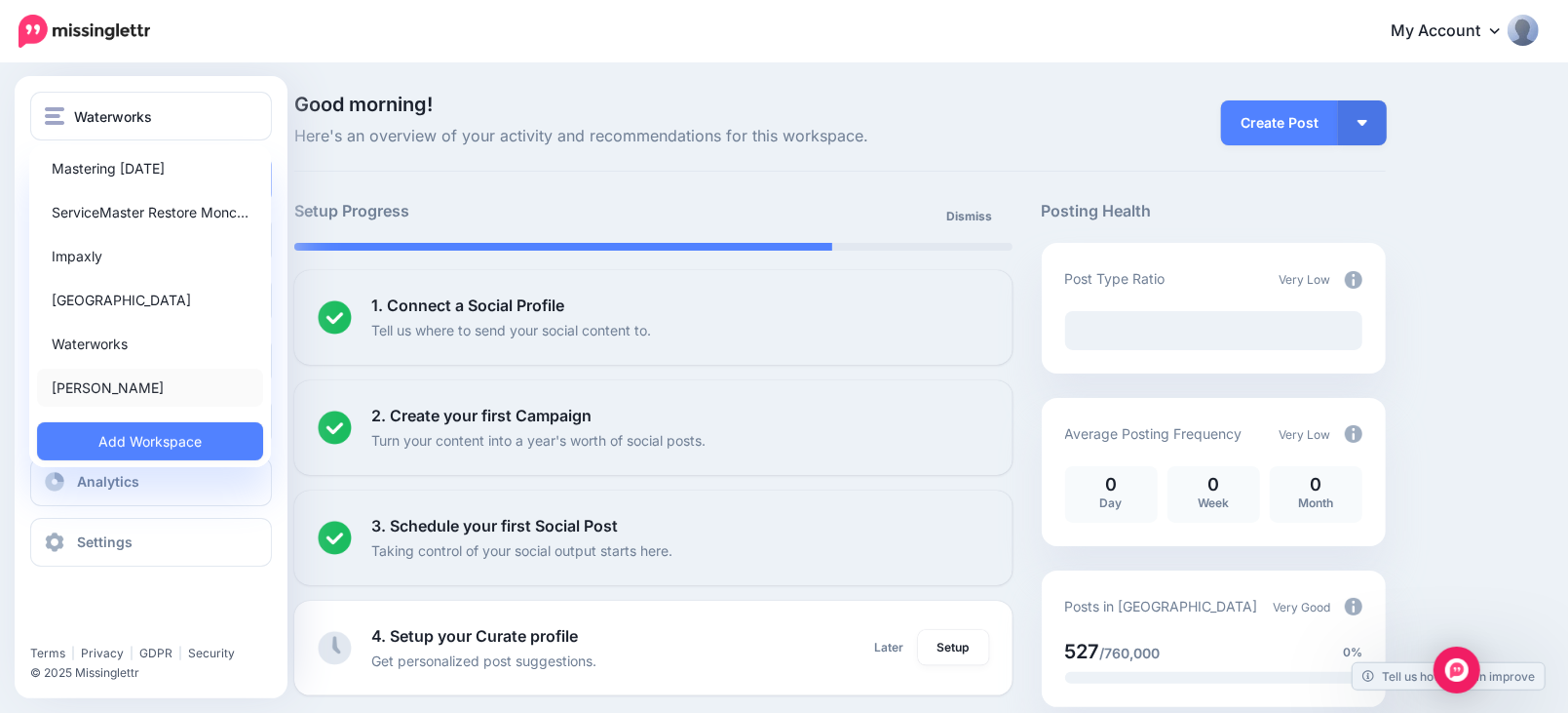
click at [138, 392] on link "[PERSON_NAME]" at bounding box center [150, 388] width 226 height 38
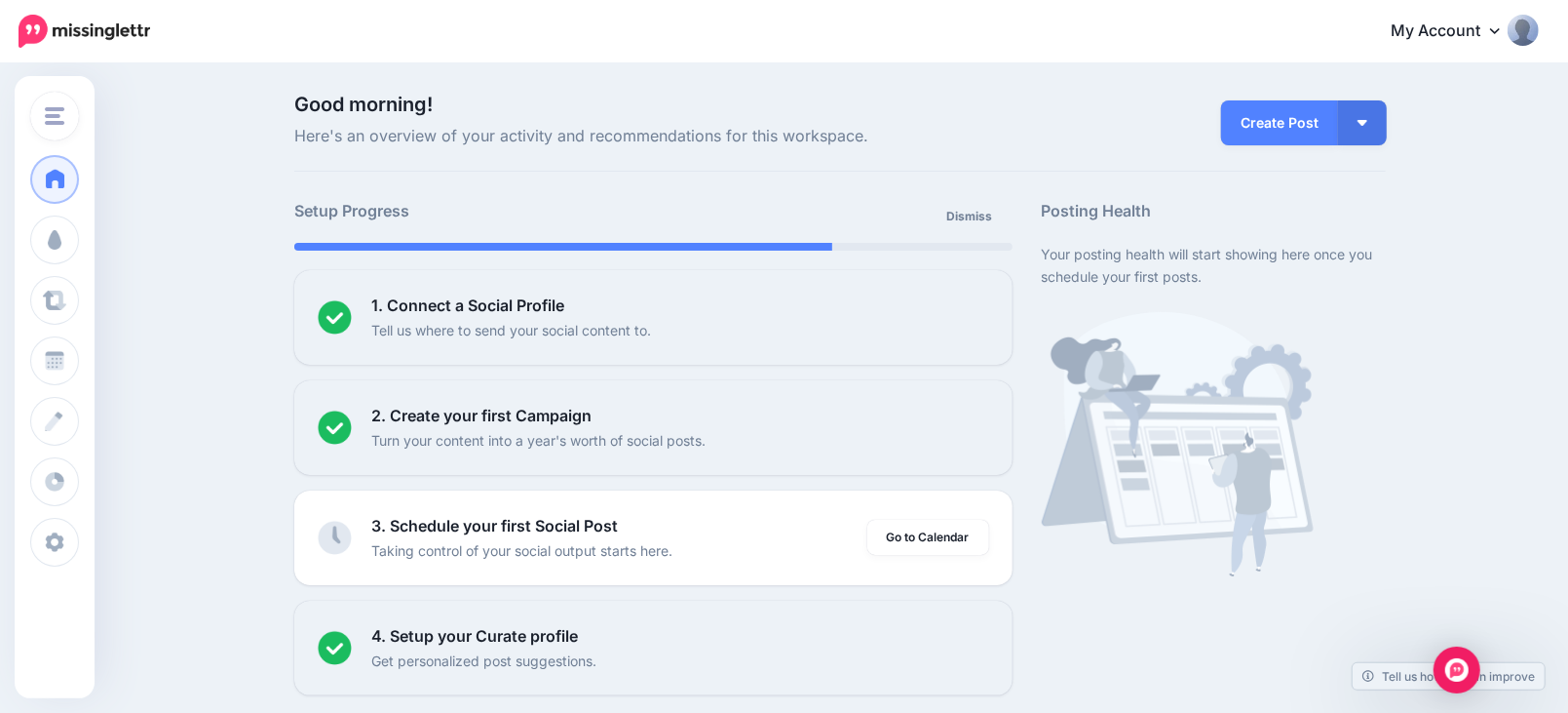
click at [53, 105] on div "[PERSON_NAME]" at bounding box center [55, 116] width 20 height 23
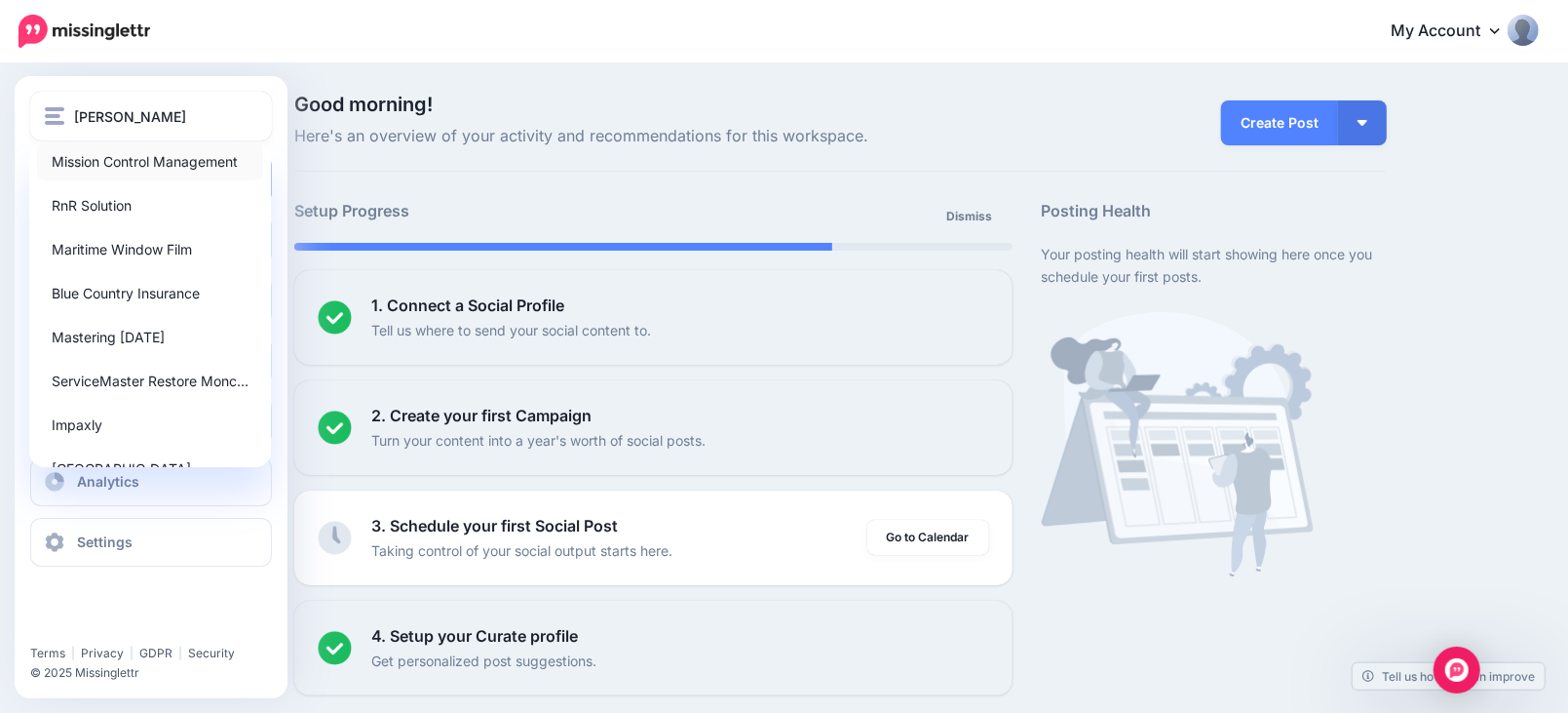
scroll to position [222, 0]
